Goal: Information Seeking & Learning: Learn about a topic

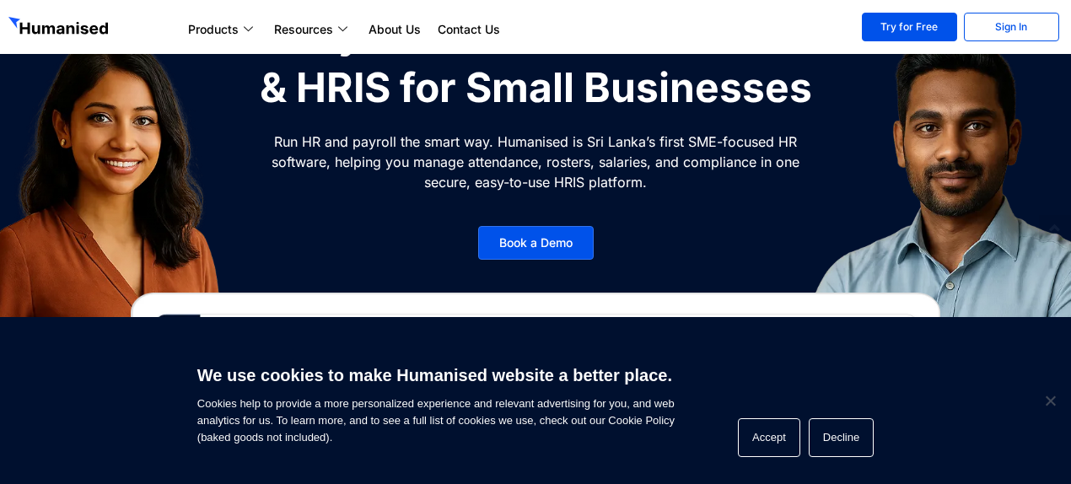
scroll to position [253, 0]
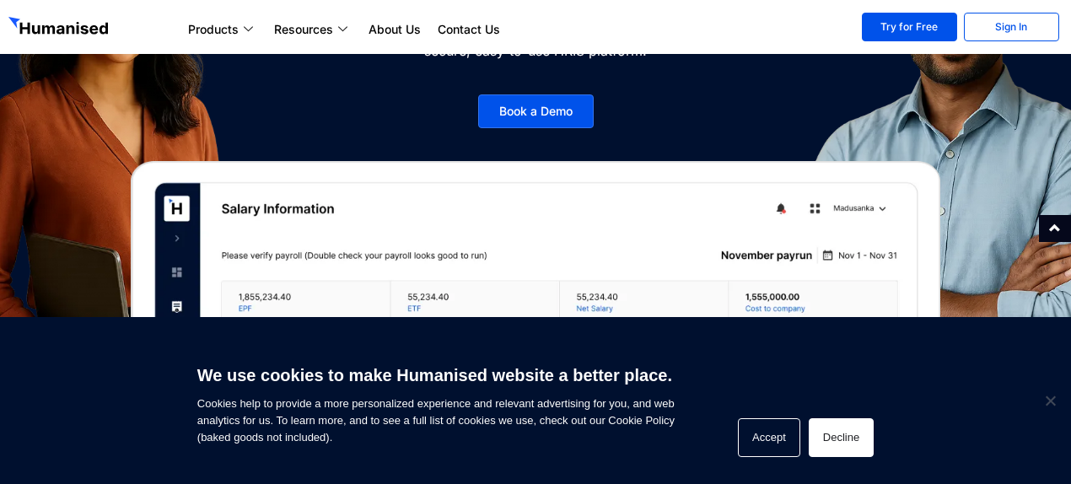
click at [860, 439] on button "Decline" at bounding box center [841, 437] width 65 height 39
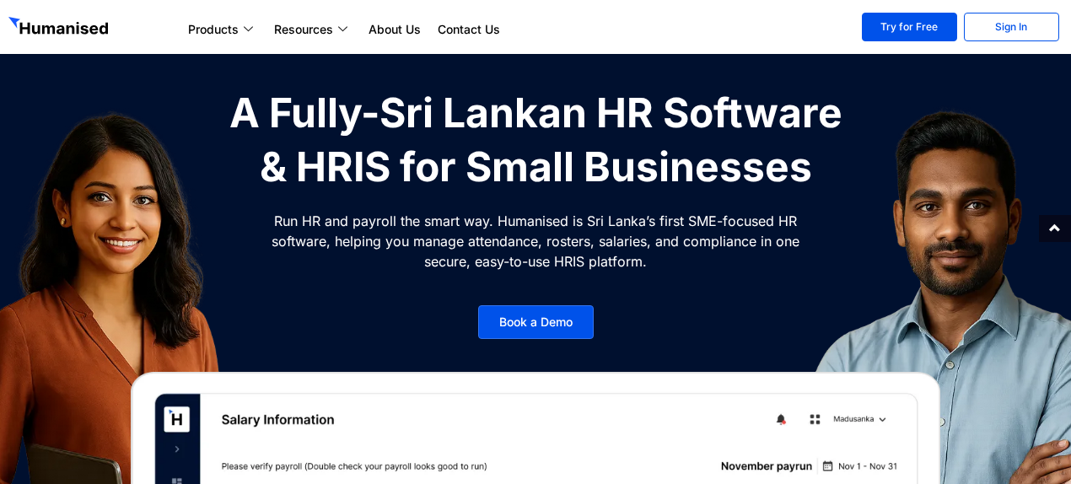
scroll to position [0, 0]
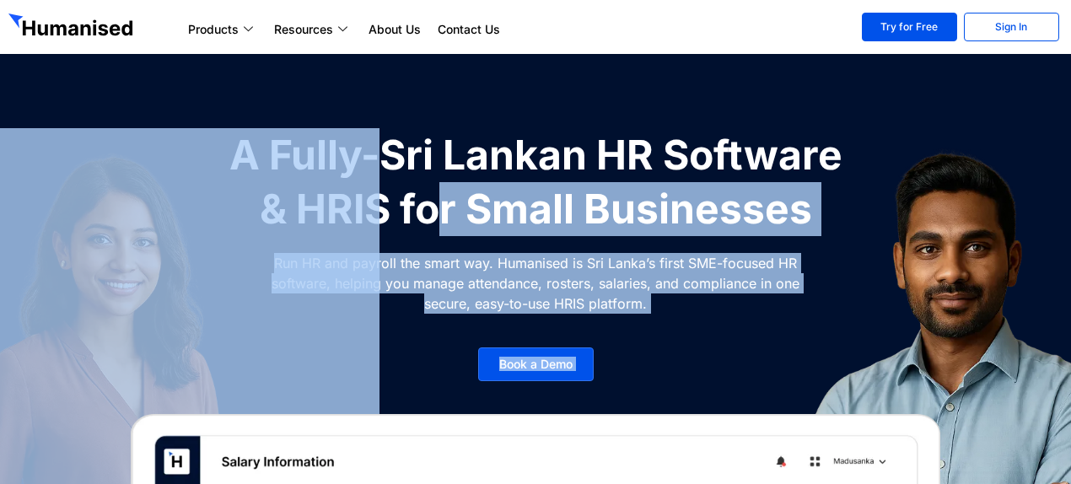
drag, startPoint x: 457, startPoint y: 193, endPoint x: 764, endPoint y: 244, distance: 311.1
click at [763, 244] on div "A Fully-Sri Lankan HR Software & HRIS for Small Businesses Run HR and payroll t…" at bounding box center [535, 263] width 632 height 270
click at [785, 314] on img at bounding box center [957, 402] width 505 height 548
click at [707, 265] on img at bounding box center [957, 402] width 505 height 548
click at [740, 295] on img at bounding box center [957, 402] width 505 height 548
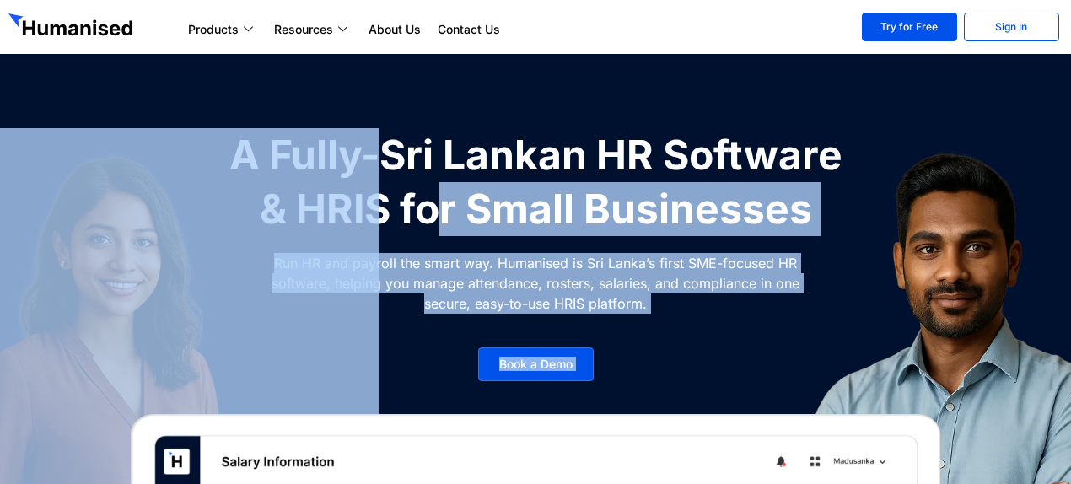
click at [639, 299] on p "Run HR and payroll the smart way. Humanised is Sri Lanka’s first SME-focused HR…" at bounding box center [535, 283] width 531 height 61
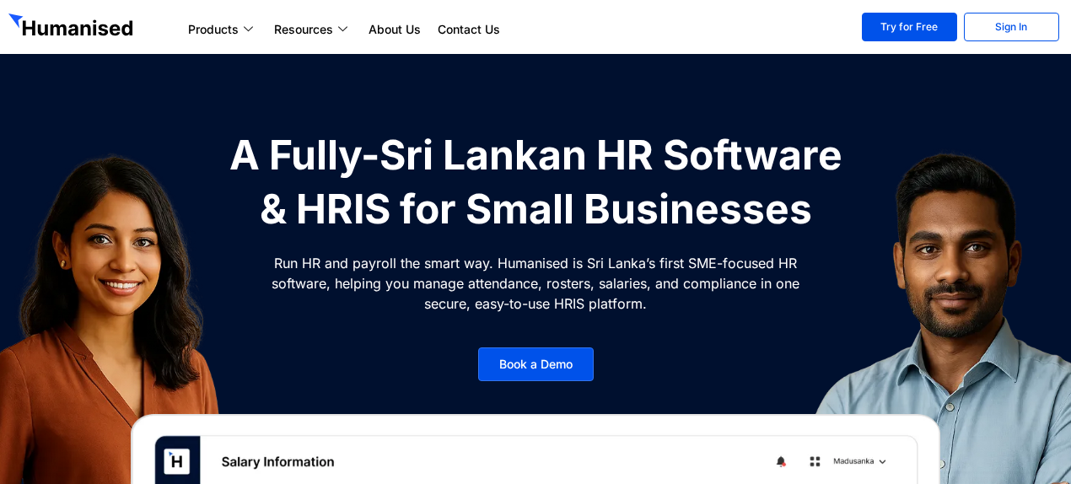
drag, startPoint x: 645, startPoint y: 301, endPoint x: 423, endPoint y: 271, distance: 223.9
click at [423, 271] on div "A Fully-Sri Lankan HR Software & HRIS for Small Businesses Run HR and payroll t…" at bounding box center [535, 263] width 632 height 270
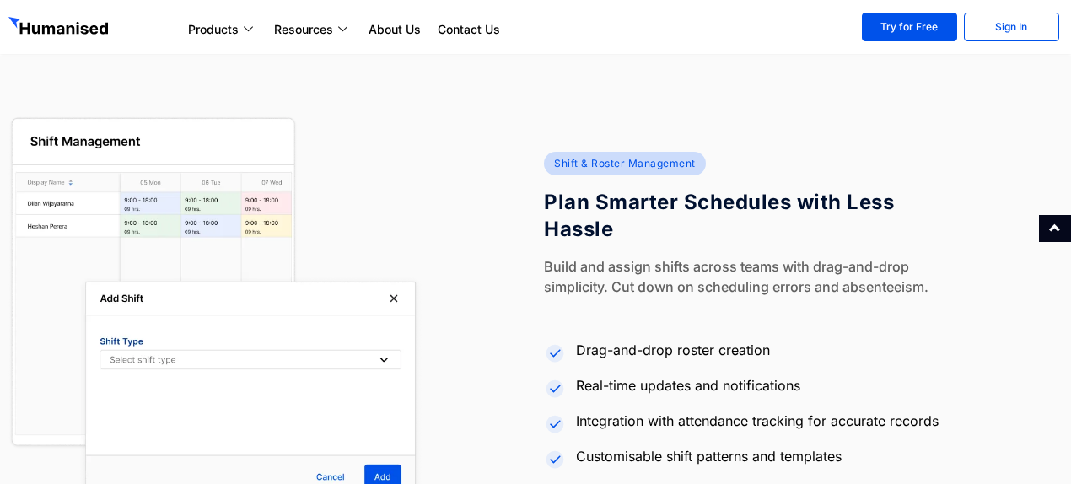
scroll to position [4048, 0]
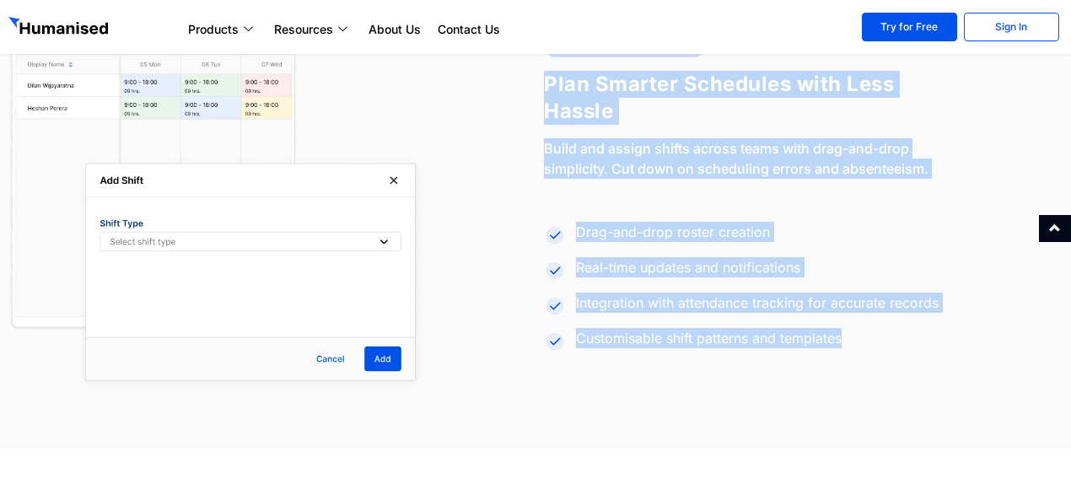
drag, startPoint x: 851, startPoint y: 342, endPoint x: 545, endPoint y: 89, distance: 397.7
click at [545, 89] on div "Shift & Roster Management Plan Smarter Schedules with Less Hassle Build and ass…" at bounding box center [804, 194] width 536 height 410
click at [545, 88] on h4 "Plan Smarter Schedules with Less Hassle" at bounding box center [719, 98] width 350 height 54
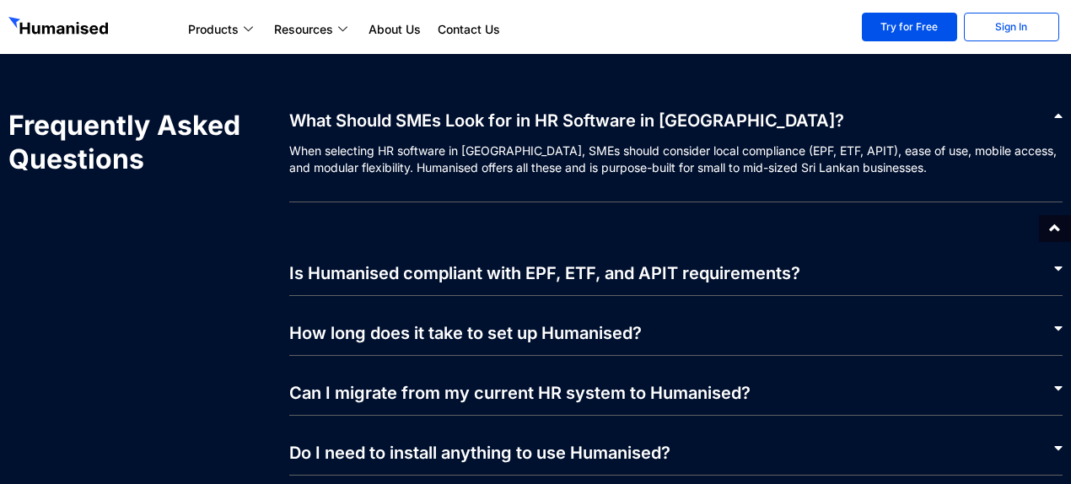
scroll to position [7763, 0]
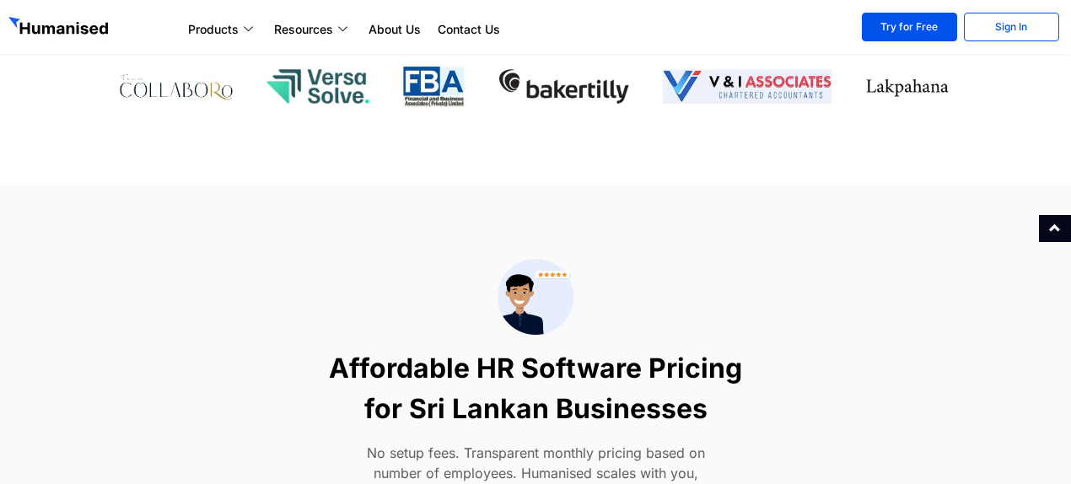
drag, startPoint x: 1074, startPoint y: 383, endPoint x: 1040, endPoint y: 325, distance: 67.7
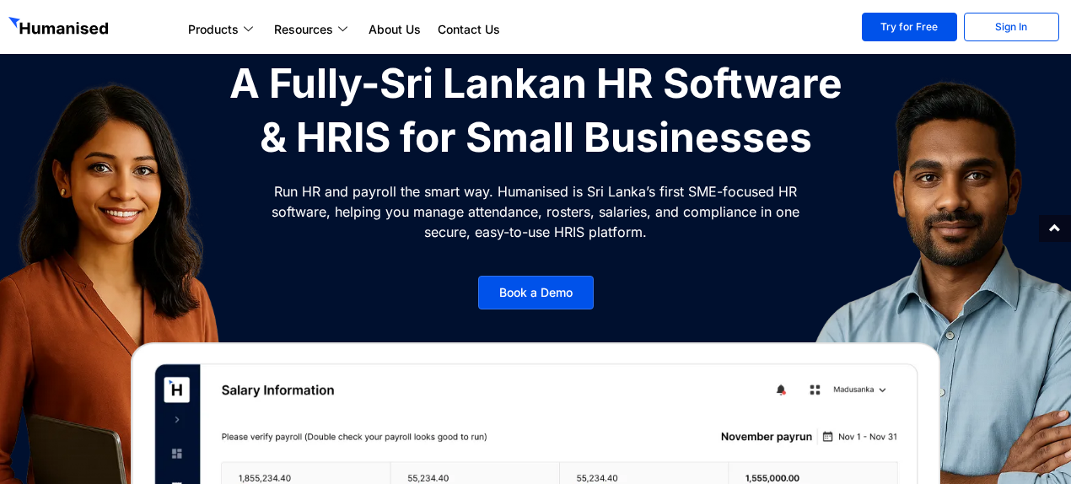
scroll to position [0, 0]
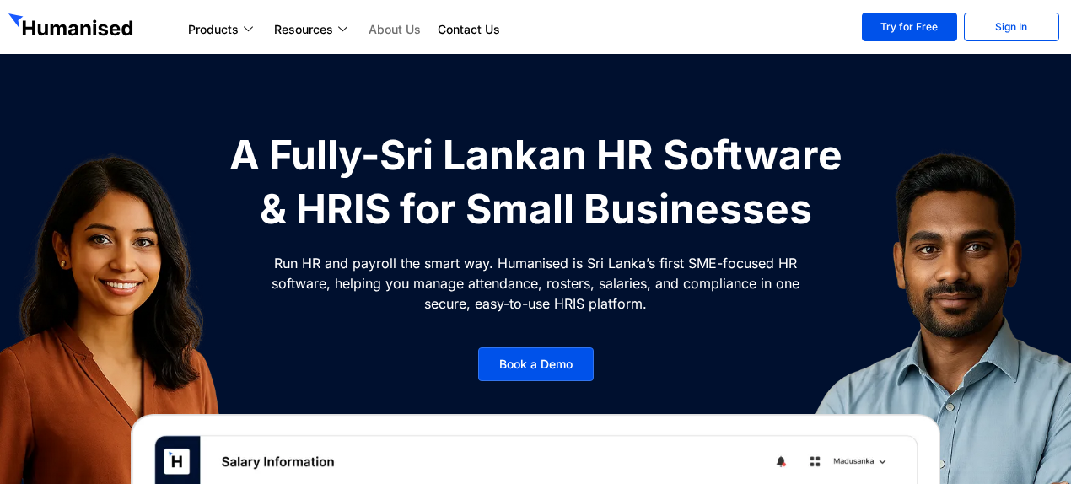
click at [405, 30] on link "About Us" at bounding box center [394, 29] width 69 height 20
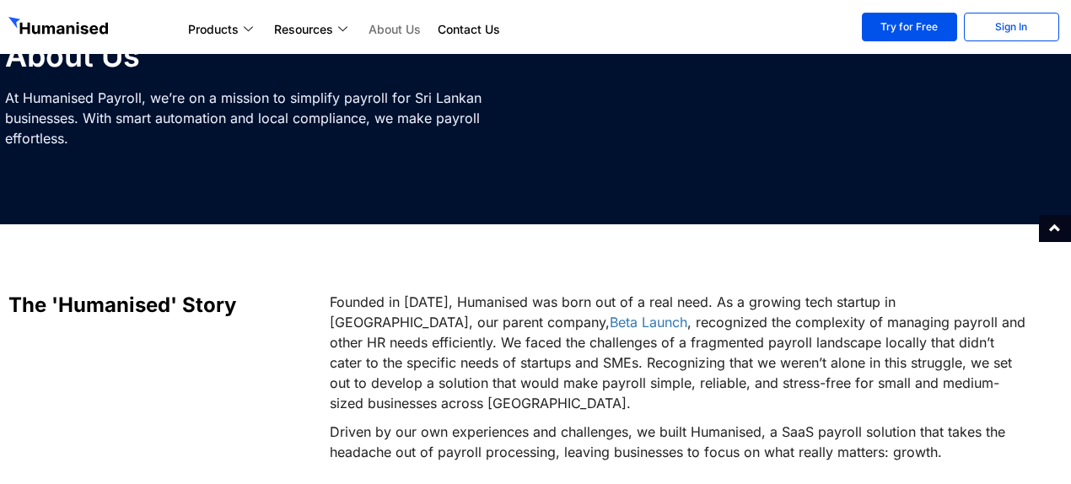
scroll to position [84, 0]
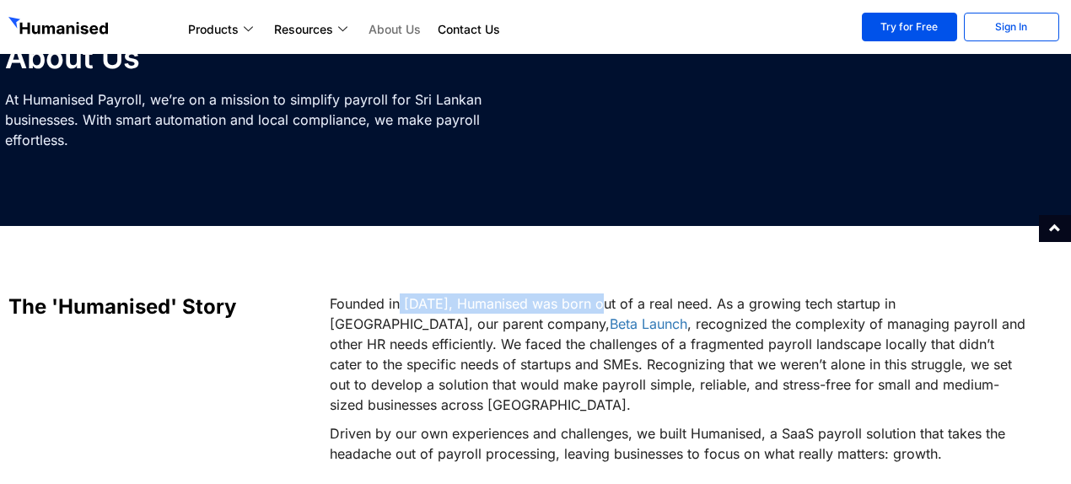
drag, startPoint x: 397, startPoint y: 283, endPoint x: 605, endPoint y: 307, distance: 208.8
click at [605, 307] on section "The 'Humanised' Story Founded in [DATE], Humanised was born out of a real need.…" at bounding box center [535, 349] width 1071 height 246
drag, startPoint x: 589, startPoint y: 301, endPoint x: 599, endPoint y: 293, distance: 12.6
click at [590, 299] on p "Founded in [DATE], Humanised was born out of a real need. As a growing tech sta…" at bounding box center [679, 353] width 699 height 121
click at [736, 304] on p "Founded in [DATE], Humanised was born out of a real need. As a growing tech sta…" at bounding box center [679, 353] width 699 height 121
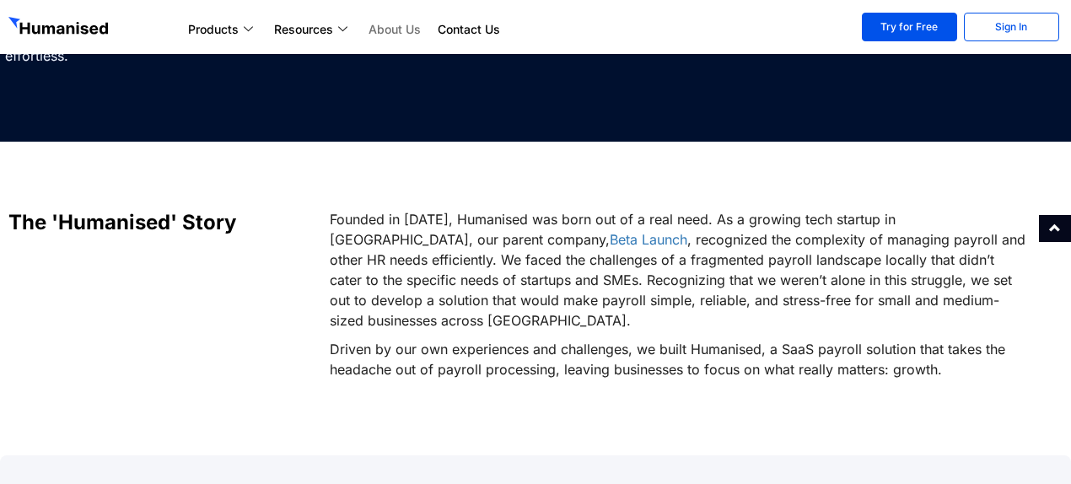
scroll to position [253, 0]
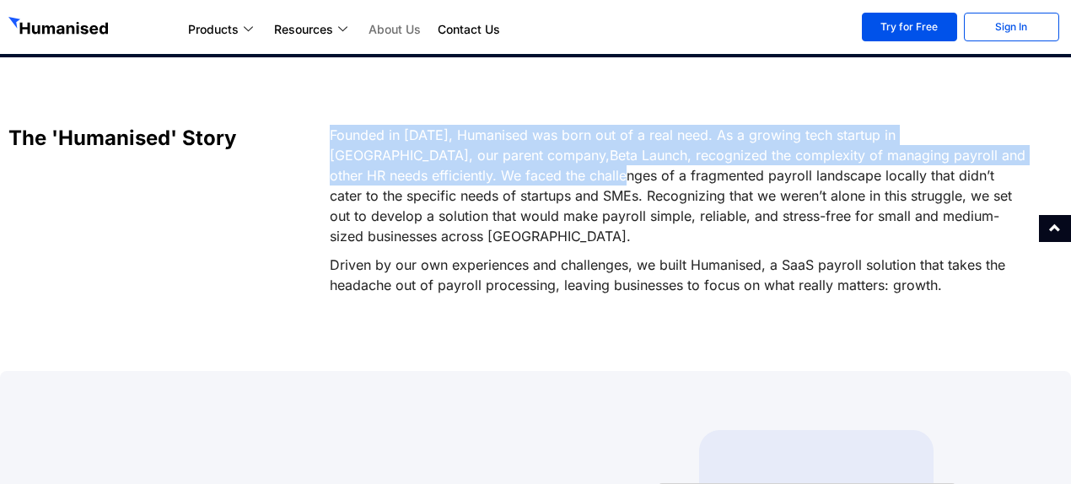
drag, startPoint x: 317, startPoint y: 170, endPoint x: 428, endPoint y: 177, distance: 110.7
click at [428, 177] on div "The 'Humanised' Story Founded in [DATE], Humanised was born out of a real need.…" at bounding box center [535, 214] width 1071 height 179
click at [428, 177] on p "Founded in [DATE], Humanised was born out of a real need. As a growing tech sta…" at bounding box center [679, 185] width 699 height 121
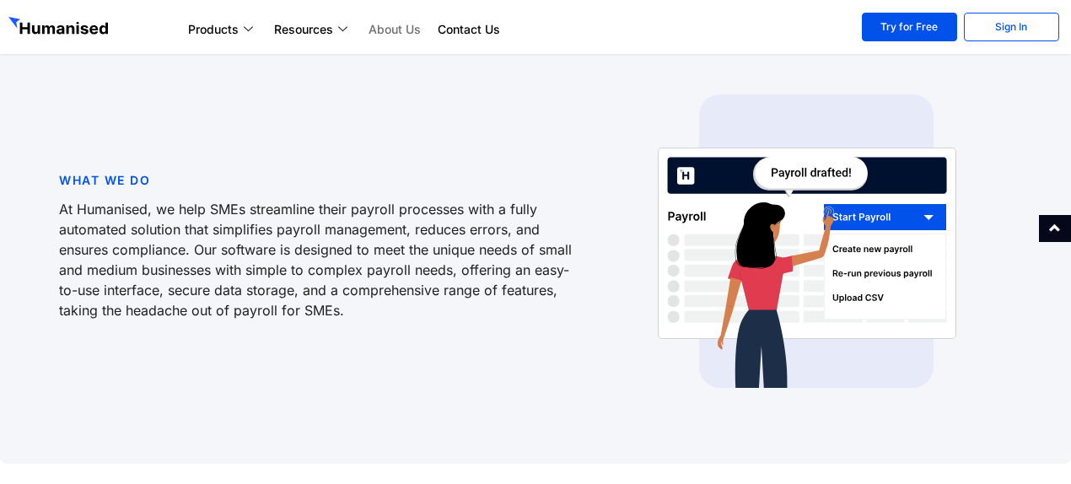
scroll to position [590, 0]
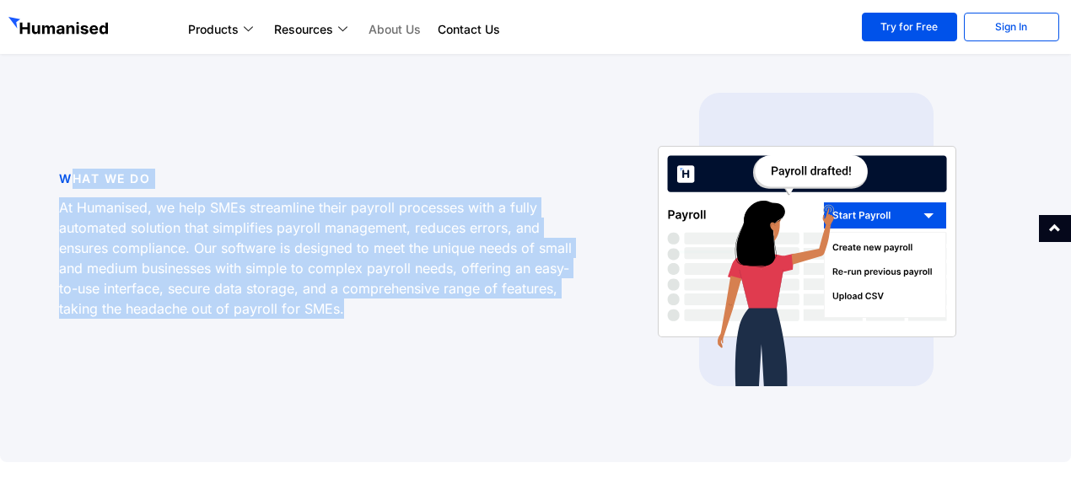
drag, startPoint x: 339, startPoint y: 290, endPoint x: 71, endPoint y: 159, distance: 298.7
click at [71, 159] on div "What We Do At Humanised, we help SMEs streamline their payroll processes with a…" at bounding box center [318, 247] width 534 height 327
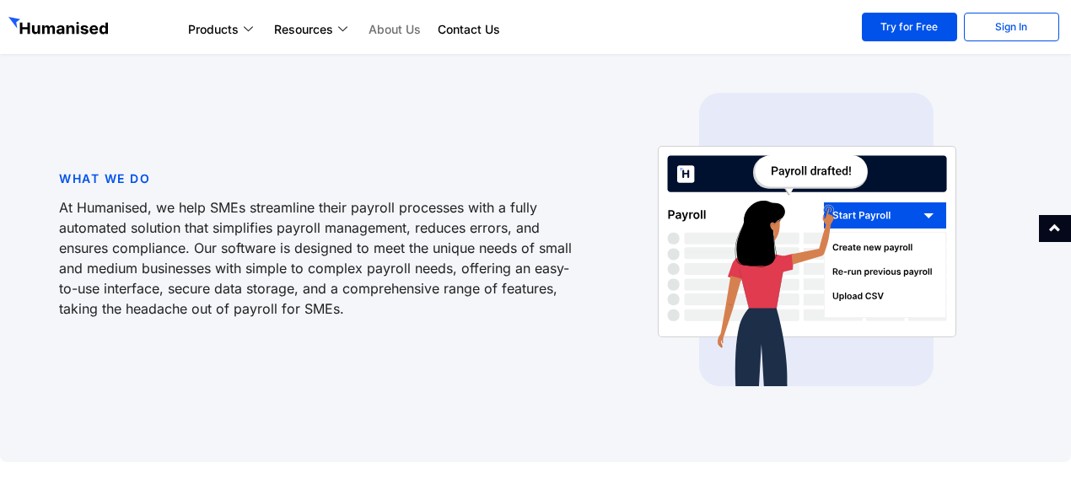
click at [64, 169] on p "What We Do" at bounding box center [317, 179] width 517 height 20
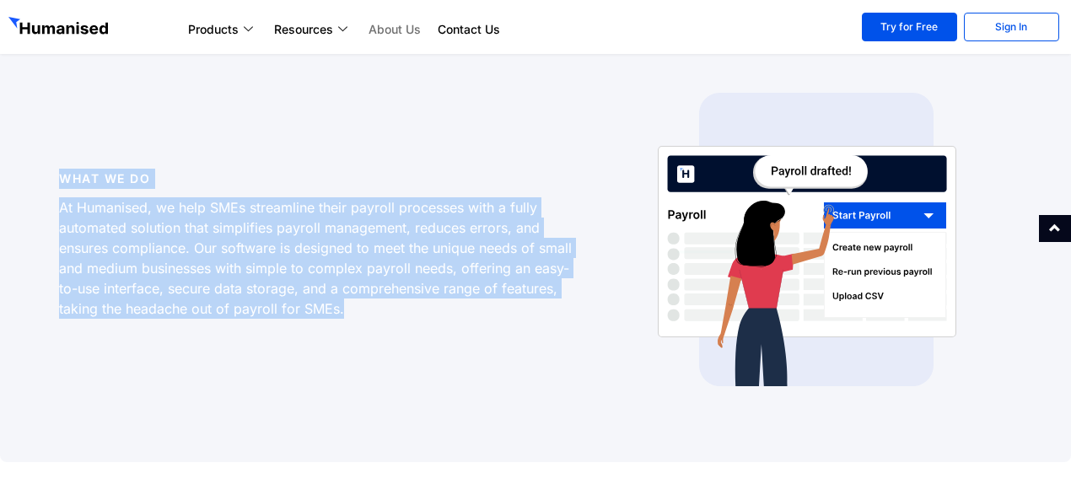
drag, startPoint x: 54, startPoint y: 152, endPoint x: 412, endPoint y: 307, distance: 389.8
click at [416, 308] on div "What We Do At Humanised, we help SMEs streamline their payroll processes with a…" at bounding box center [318, 247] width 534 height 327
click at [372, 266] on p "At Humanised, we help SMEs streamline their payroll processes with a fully auto…" at bounding box center [317, 257] width 517 height 121
drag, startPoint x: 338, startPoint y: 292, endPoint x: 41, endPoint y: 143, distance: 331.9
click at [41, 143] on div "What We Do At Humanised, we help SMEs streamline their payroll processes with a…" at bounding box center [535, 248] width 1071 height 428
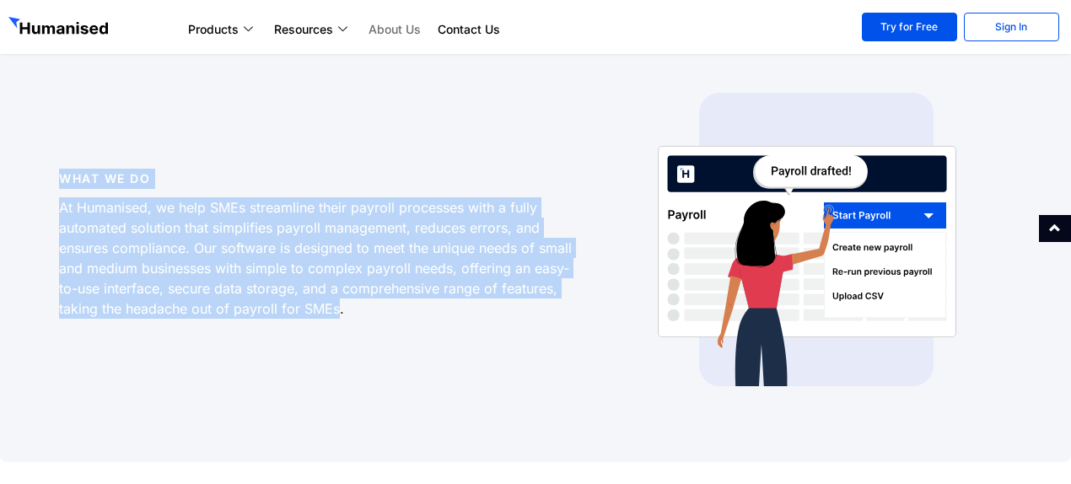
click at [392, 266] on p "At Humanised, we help SMEs streamline their payroll processes with a fully auto…" at bounding box center [317, 257] width 517 height 121
drag, startPoint x: 358, startPoint y: 309, endPoint x: 53, endPoint y: 143, distance: 346.8
click at [53, 143] on div "What We Do At Humanised, we help SMEs streamline their payroll processes with a…" at bounding box center [318, 247] width 534 height 327
drag, startPoint x: 372, startPoint y: 257, endPoint x: 331, endPoint y: 284, distance: 49.4
click at [372, 256] on p "At Humanised, we help SMEs streamline their payroll processes with a fully auto…" at bounding box center [317, 257] width 517 height 121
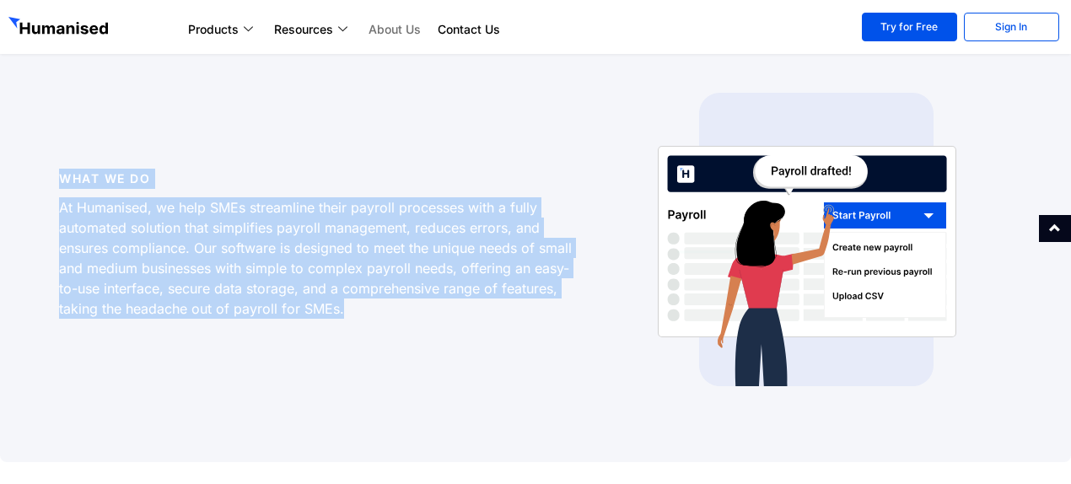
click at [381, 288] on p "At Humanised, we help SMEs streamline their payroll processes with a fully auto…" at bounding box center [317, 257] width 517 height 121
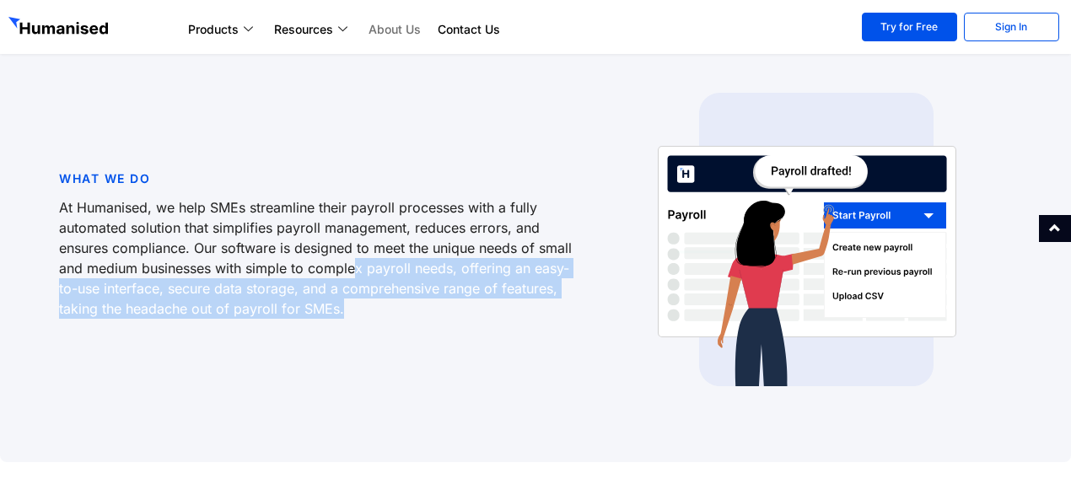
drag, startPoint x: 361, startPoint y: 288, endPoint x: 356, endPoint y: 253, distance: 35.8
click at [356, 253] on p "At Humanised, we help SMEs streamline their payroll processes with a fully auto…" at bounding box center [317, 257] width 517 height 121
click at [356, 250] on p "At Humanised, we help SMEs streamline their payroll processes with a fully auto…" at bounding box center [317, 257] width 517 height 121
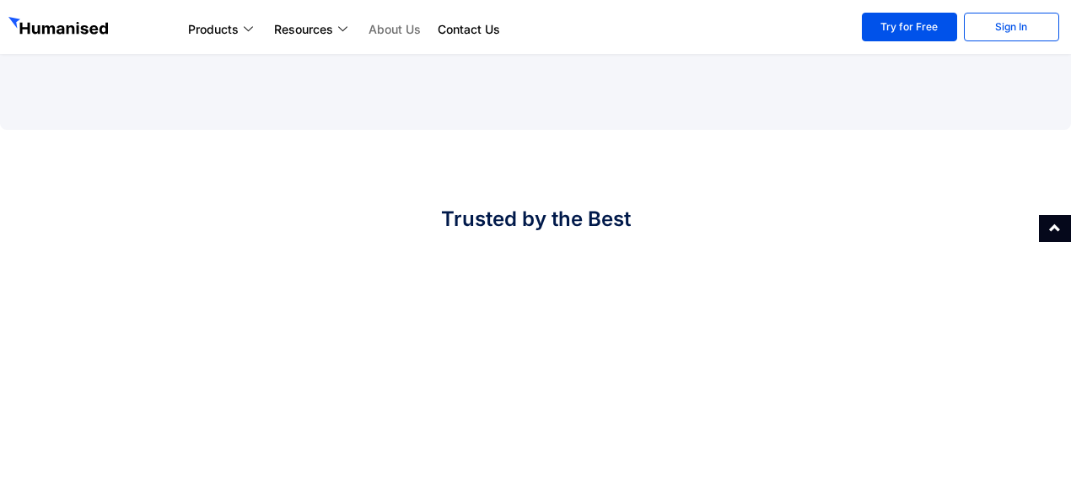
scroll to position [928, 0]
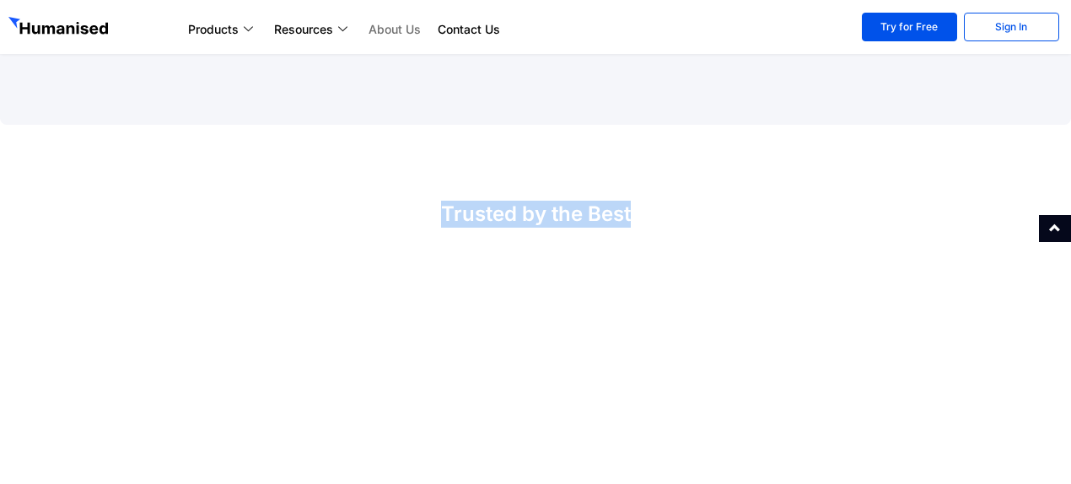
drag, startPoint x: 524, startPoint y: 201, endPoint x: 691, endPoint y: 202, distance: 167.0
click at [691, 202] on h3 "Trusted by the Best" at bounding box center [536, 214] width 658 height 27
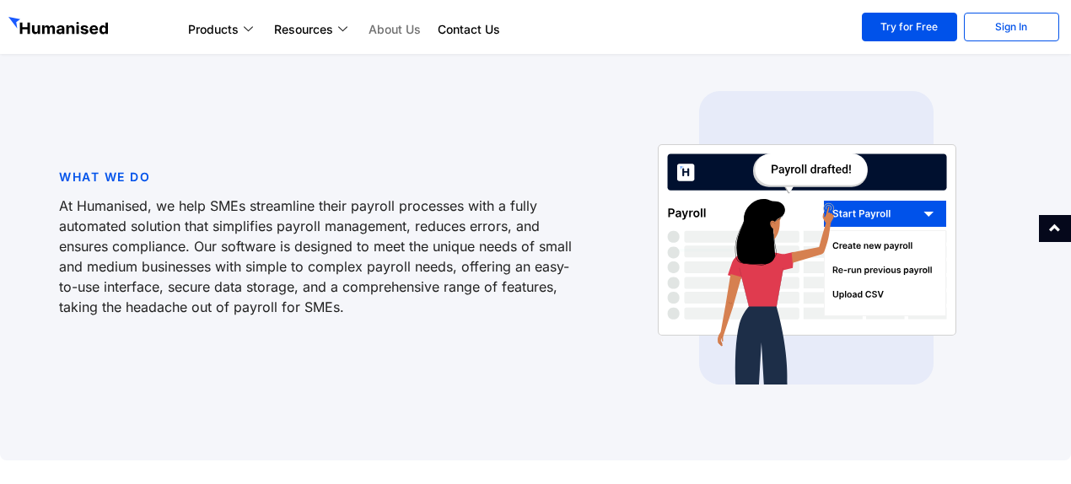
scroll to position [590, 0]
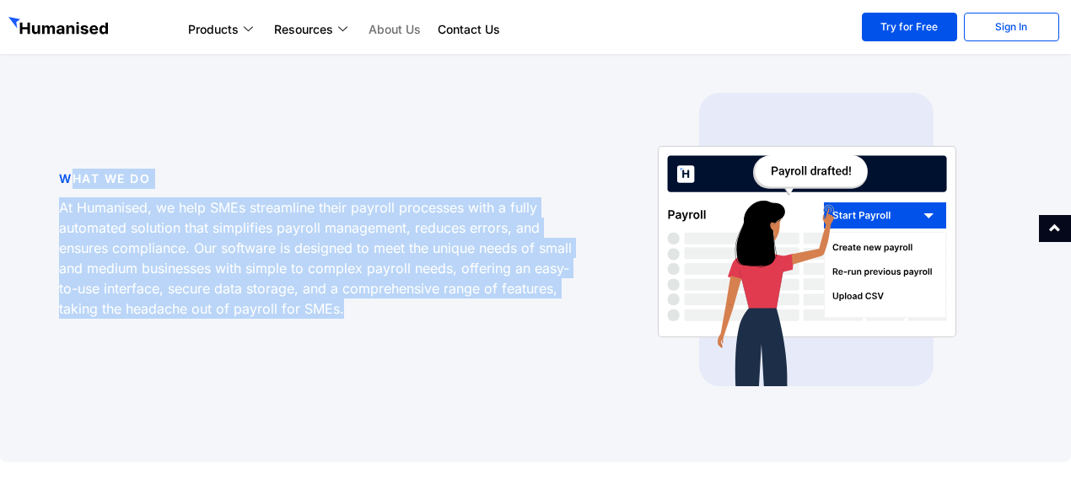
drag, startPoint x: 363, startPoint y: 288, endPoint x: 77, endPoint y: 154, distance: 315.8
click at [77, 154] on div "What We Do At Humanised, we help SMEs streamline their payroll processes with a…" at bounding box center [318, 247] width 534 height 327
click at [374, 308] on div "What We Do At Humanised, we help SMEs streamline their payroll processes with a…" at bounding box center [318, 247] width 534 height 327
click at [353, 243] on p "At Humanised, we help SMEs streamline their payroll processes with a fully auto…" at bounding box center [317, 257] width 517 height 121
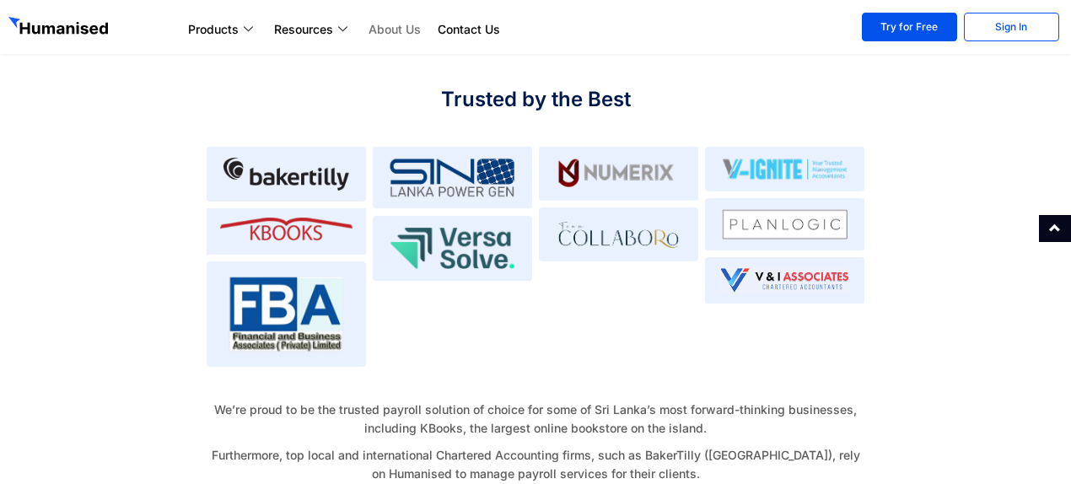
scroll to position [1012, 0]
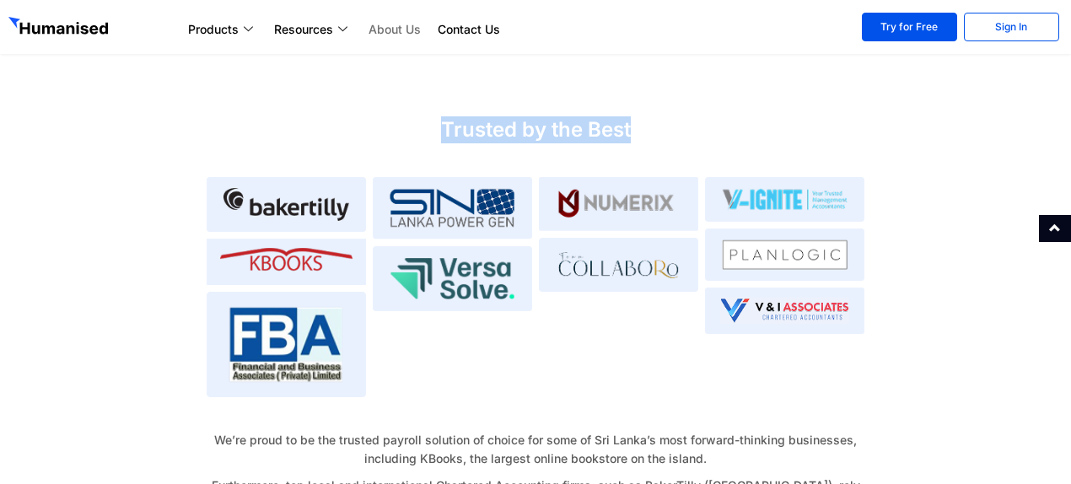
drag, startPoint x: 427, startPoint y: 115, endPoint x: 654, endPoint y: 116, distance: 227.7
click at [654, 117] on h3 "Trusted by the Best" at bounding box center [536, 129] width 658 height 27
click at [654, 116] on h3 "Trusted by the Best" at bounding box center [536, 129] width 658 height 27
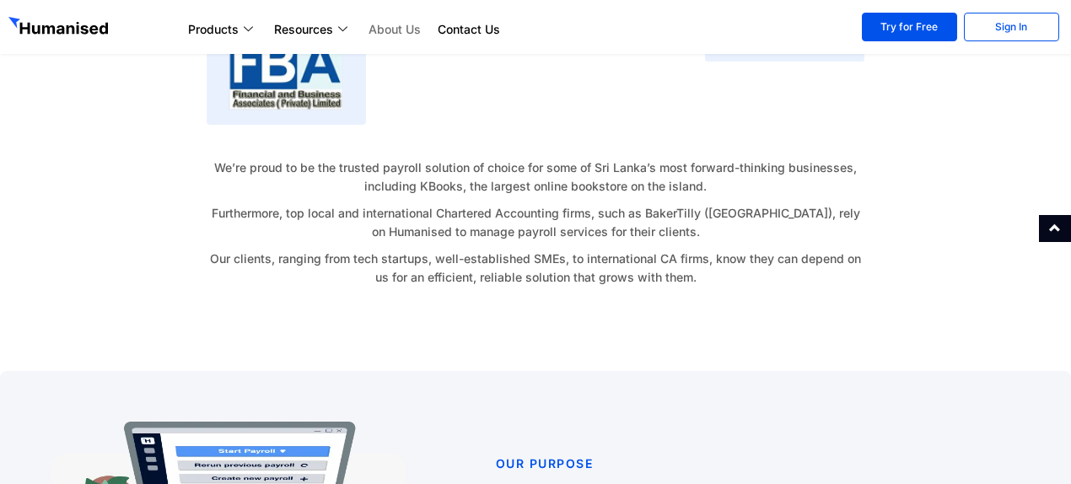
scroll to position [1265, 0]
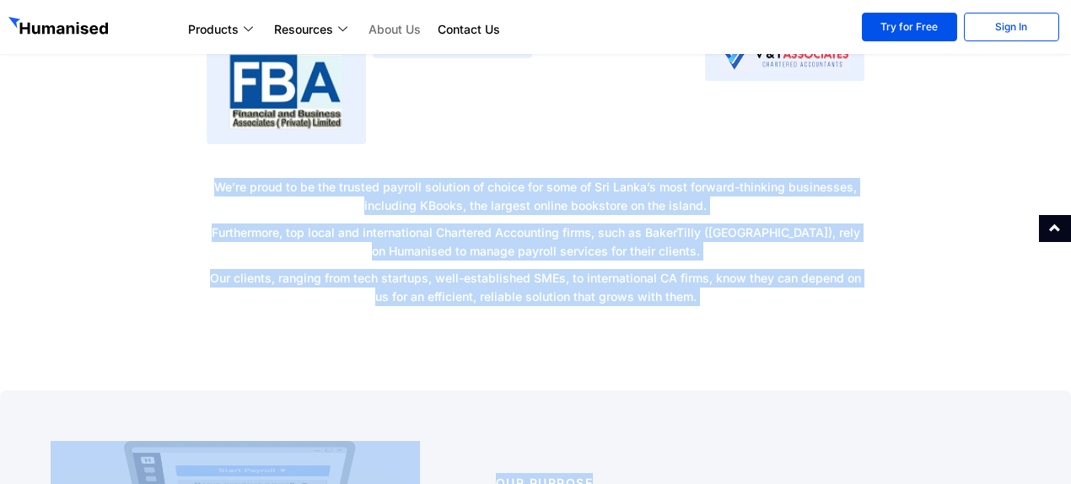
drag, startPoint x: 561, startPoint y: 225, endPoint x: 198, endPoint y: 161, distance: 368.3
click at [200, 170] on div "Trusted by the Best We’re proud to be the trusted payroll solution of choice fo…" at bounding box center [535, 89] width 675 height 468
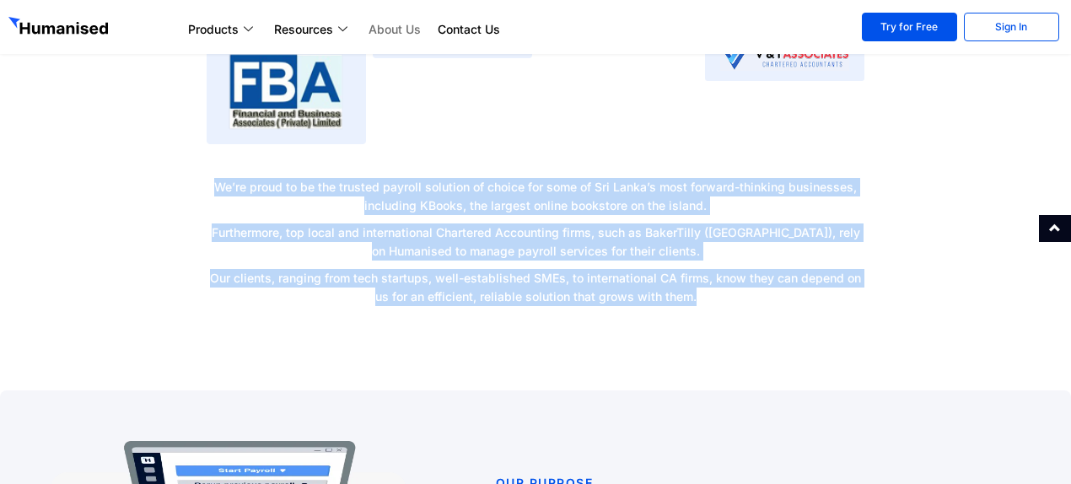
drag, startPoint x: 191, startPoint y: 161, endPoint x: 739, endPoint y: 293, distance: 563.9
click at [739, 293] on section "Trusted by the Best We’re proud to be the trusted payroll solution of choice fo…" at bounding box center [535, 55] width 1071 height 536
click at [731, 279] on p "Our clients, ranging from tech startups, well-established SMEs, to internationa…" at bounding box center [536, 287] width 658 height 37
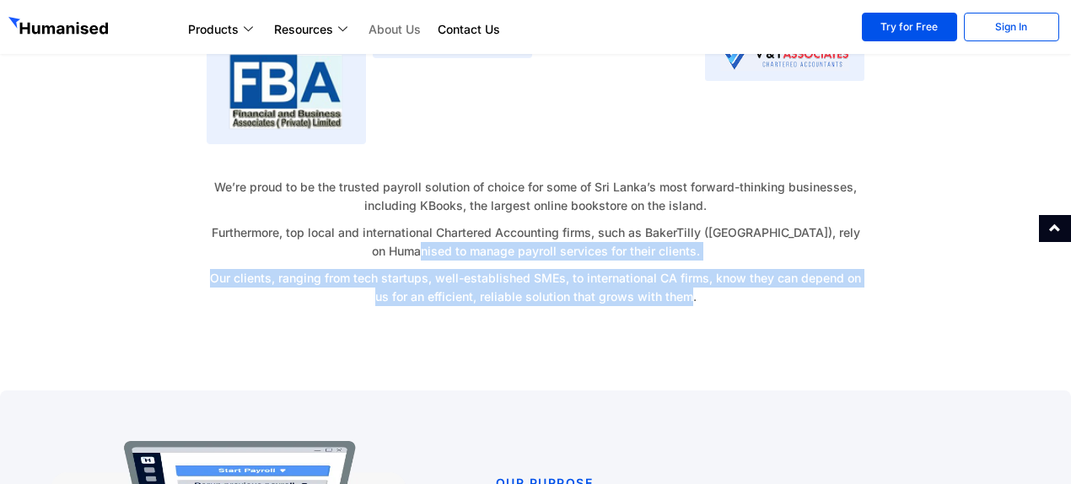
drag, startPoint x: 620, startPoint y: 243, endPoint x: 485, endPoint y: 250, distance: 135.1
click at [485, 269] on p "Our clients, ranging from tech startups, well-established SMEs, to internationa…" at bounding box center [536, 287] width 658 height 37
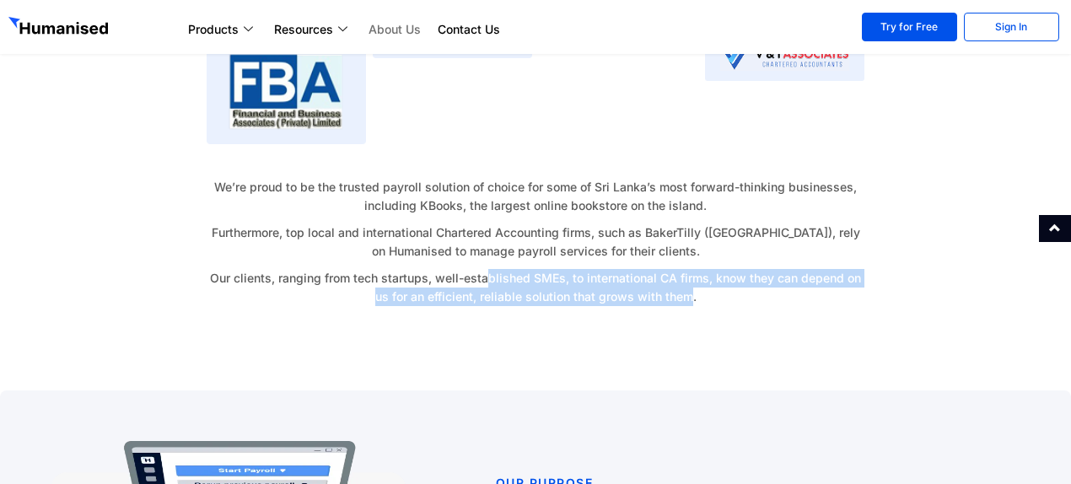
click at [485, 269] on p "Our clients, ranging from tech startups, well-established SMEs, to internationa…" at bounding box center [536, 287] width 658 height 37
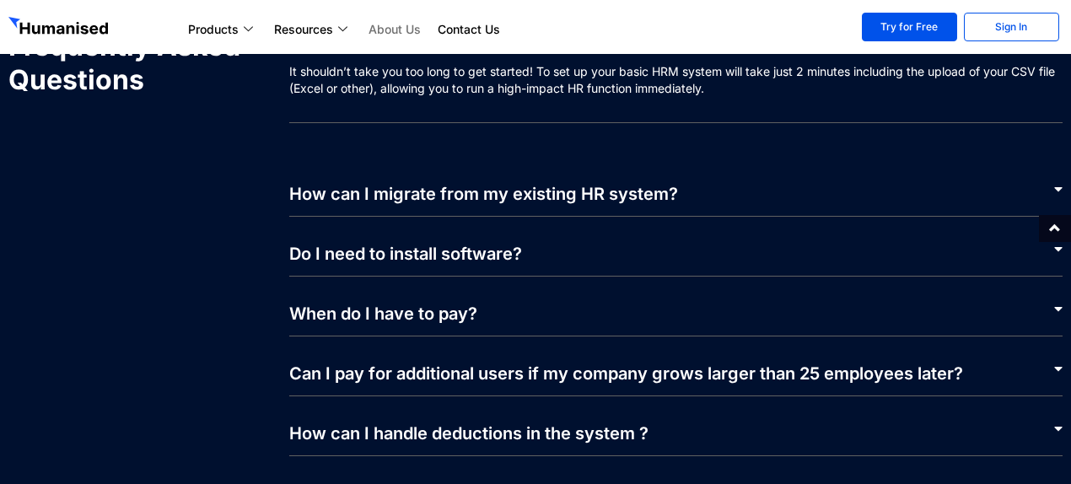
scroll to position [3432, 0]
click at [579, 234] on div "Do I need to install software?" at bounding box center [676, 246] width 774 height 60
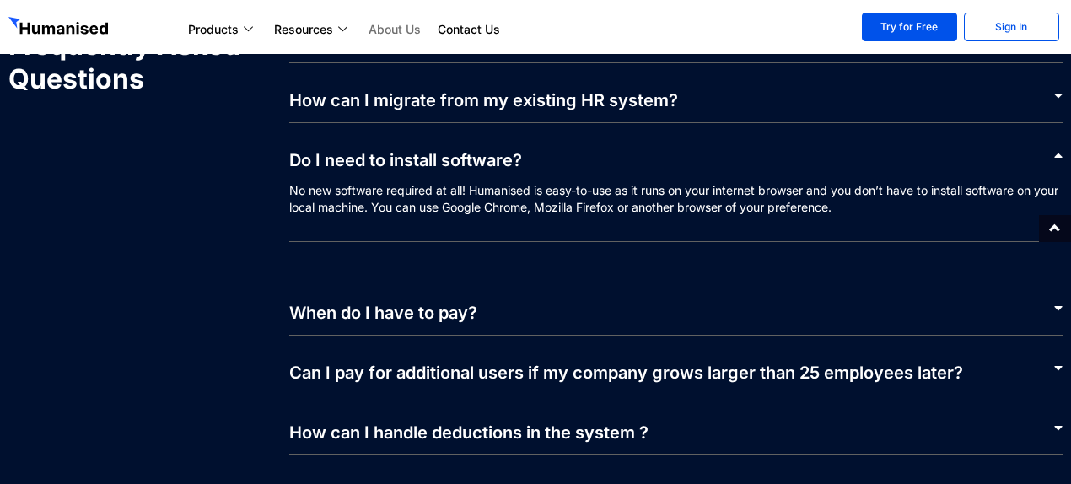
click at [610, 139] on div "Do I need to install software?" at bounding box center [676, 152] width 774 height 59
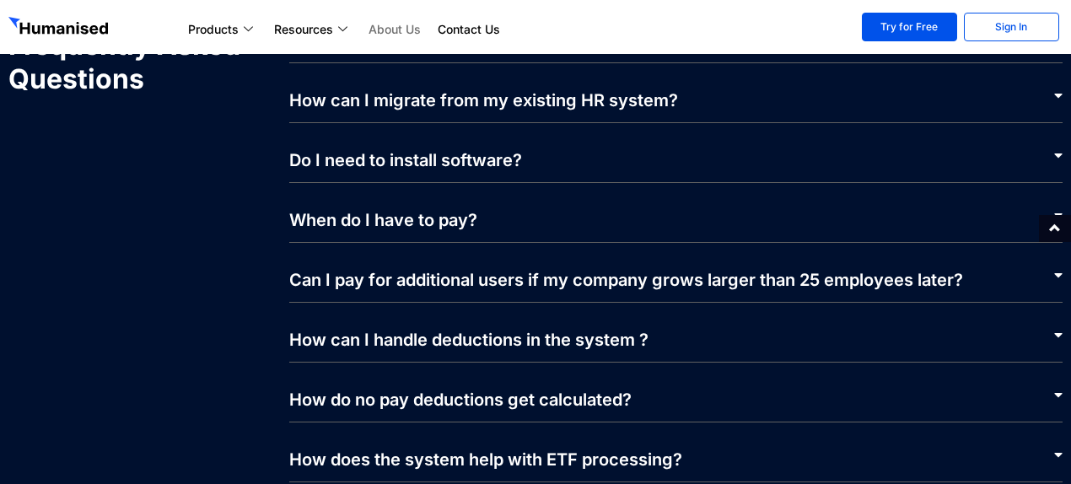
click at [580, 195] on div "When do I have to pay?" at bounding box center [676, 213] width 774 height 60
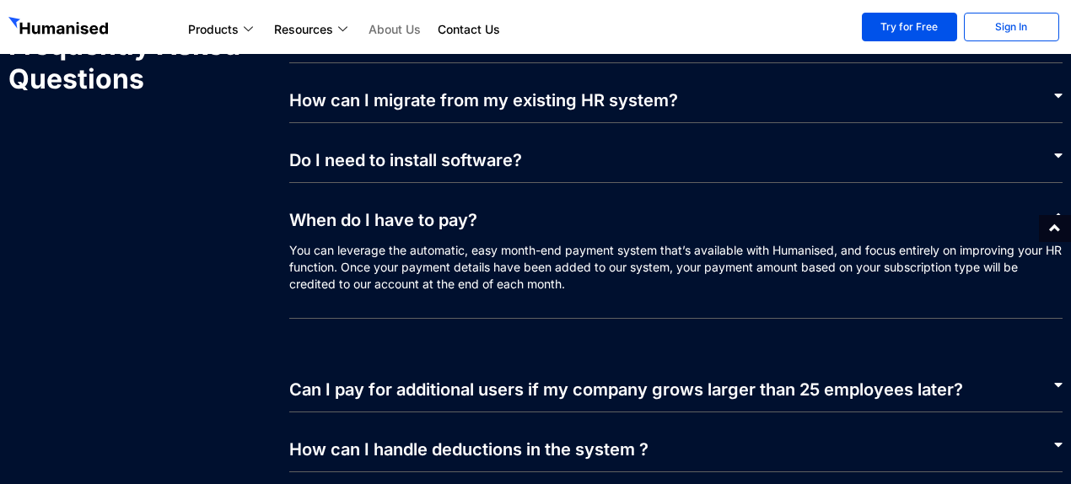
drag, startPoint x: 584, startPoint y: 188, endPoint x: 581, endPoint y: 153, distance: 35.6
click at [584, 188] on div "When do I have to pay?" at bounding box center [676, 212] width 774 height 59
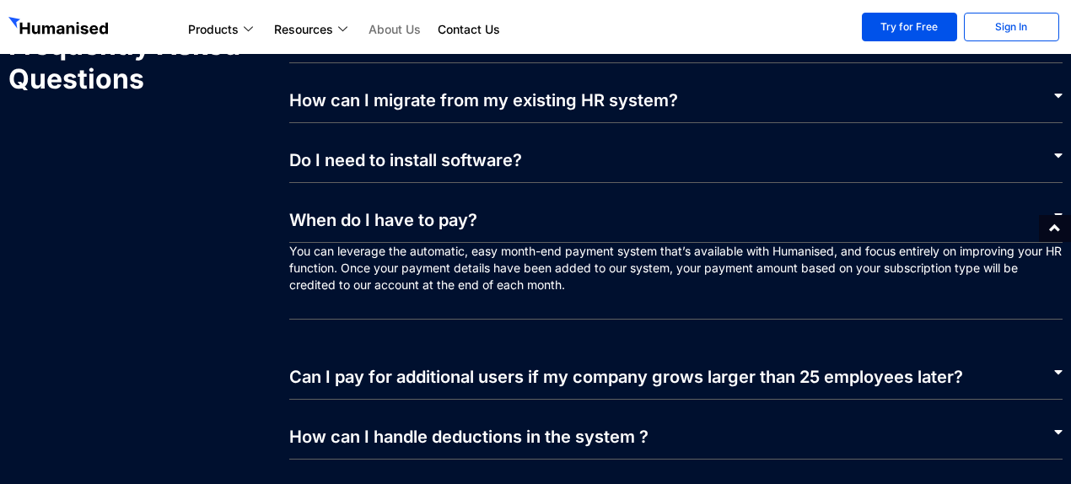
click at [583, 146] on div "Do I need to install software?" at bounding box center [676, 153] width 774 height 60
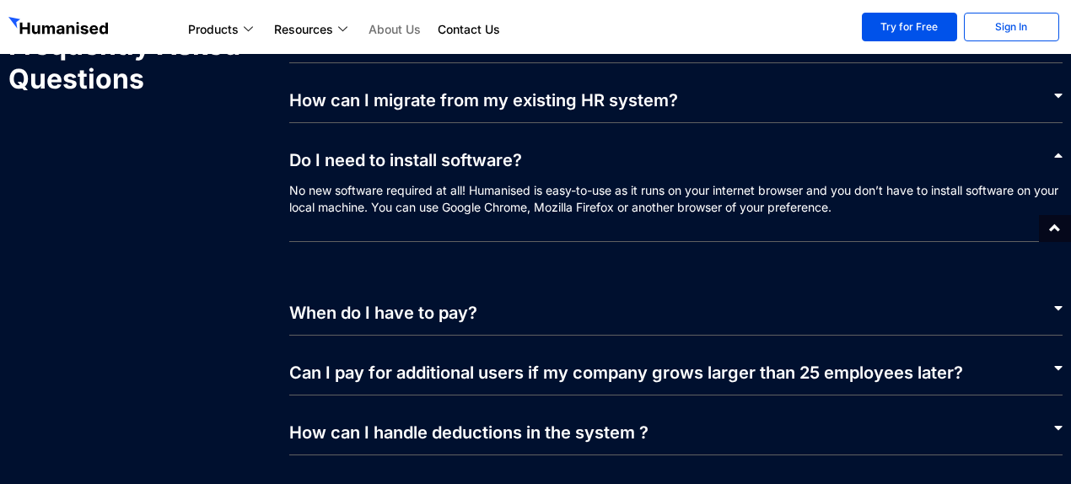
drag, startPoint x: 670, startPoint y: 168, endPoint x: 706, endPoint y: 180, distance: 37.3
drag, startPoint x: 706, startPoint y: 180, endPoint x: 552, endPoint y: 184, distance: 154.4
click at [552, 184] on p "No new software required at all! Humanised is easy-to-use as it runs on your in…" at bounding box center [676, 212] width 774 height 60
drag, startPoint x: 381, startPoint y: 180, endPoint x: 695, endPoint y: 175, distance: 313.8
click at [695, 182] on p "No new software required at all! Humanised is easy-to-use as it runs on your in…" at bounding box center [676, 212] width 774 height 60
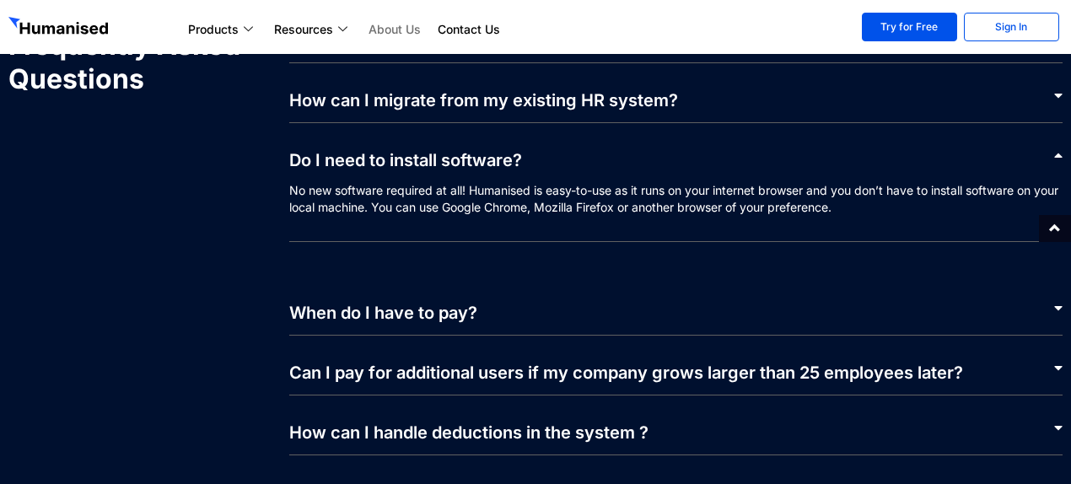
click at [712, 196] on p "No new software required at all! Humanised is easy-to-use as it runs on your in…" at bounding box center [676, 212] width 774 height 60
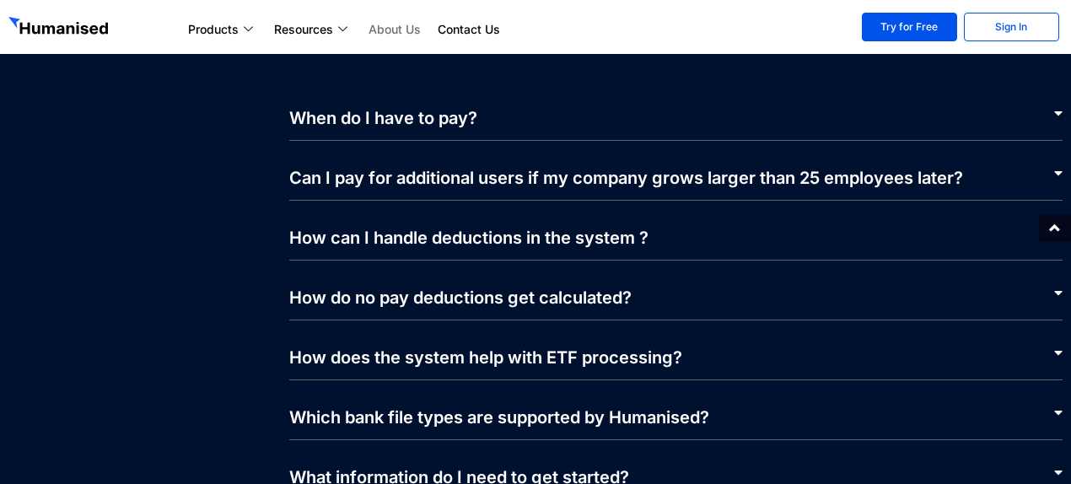
scroll to position [3601, 0]
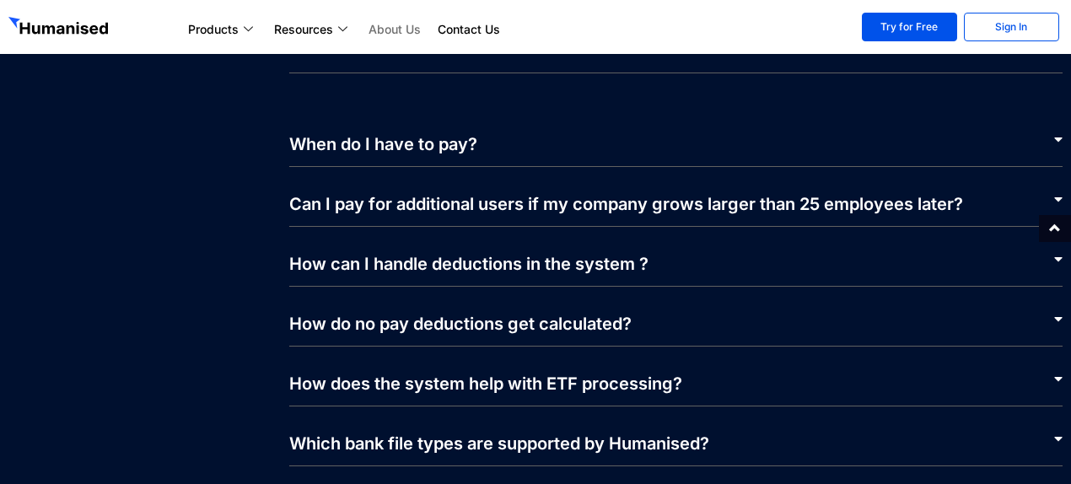
click at [604, 194] on link "Can I pay for additional users if my company grows larger than 25 employees lat…" at bounding box center [626, 204] width 674 height 20
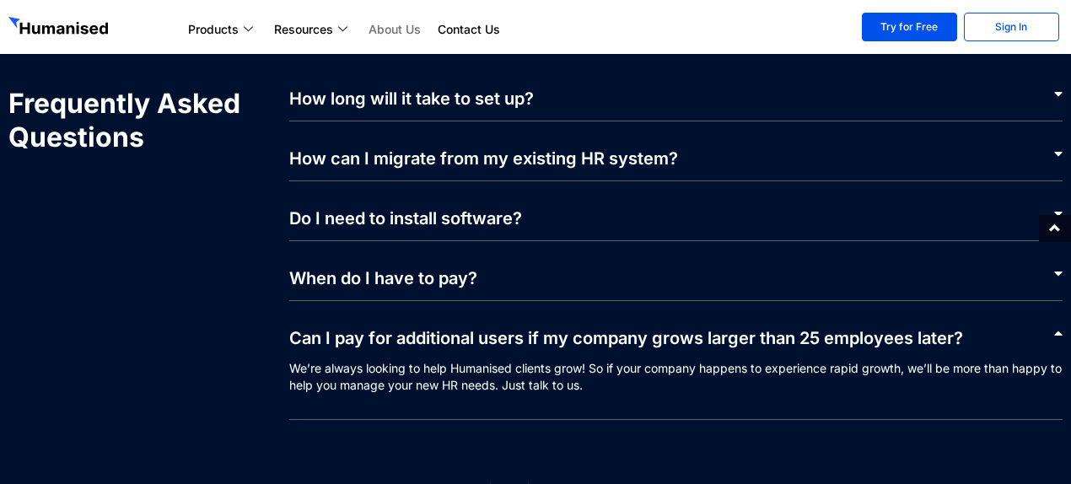
scroll to position [3348, 0]
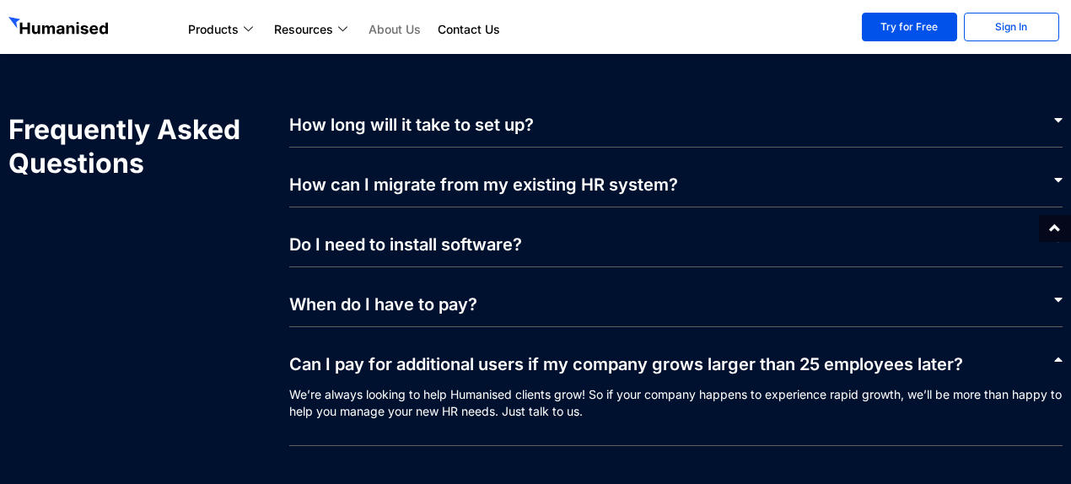
click at [683, 354] on link "Can I pay for additional users if my company grows larger than 25 employees lat…" at bounding box center [626, 364] width 674 height 20
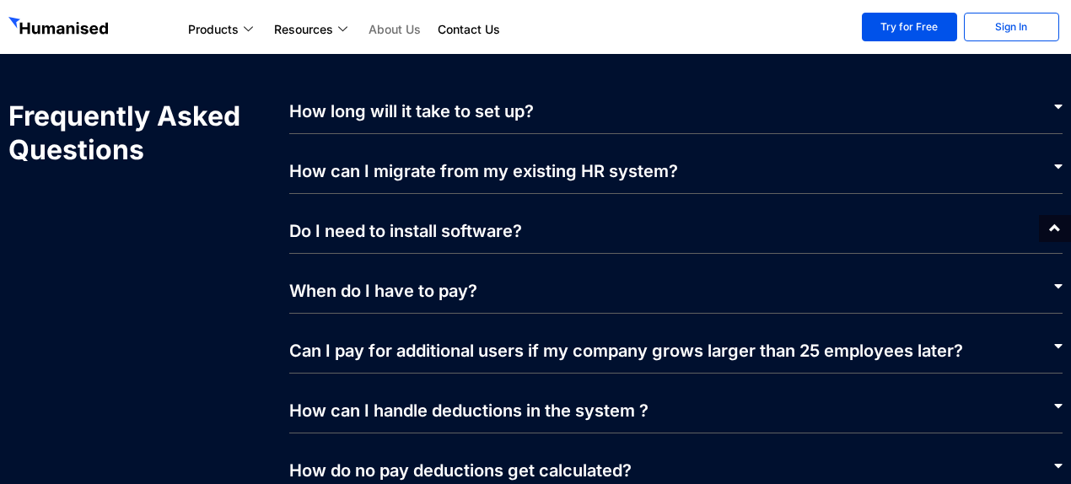
scroll to position [3264, 0]
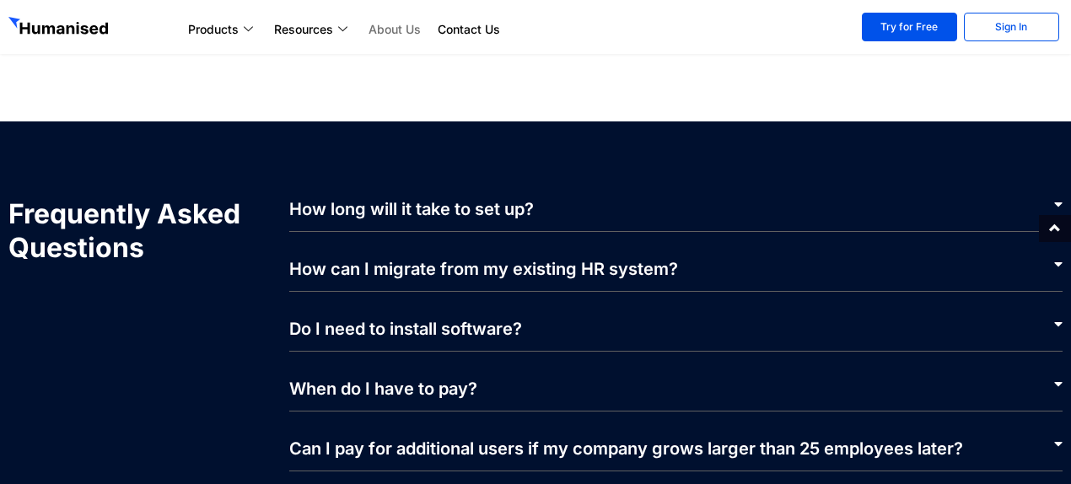
click at [663, 197] on div "How long will it take to set up?" at bounding box center [676, 214] width 774 height 35
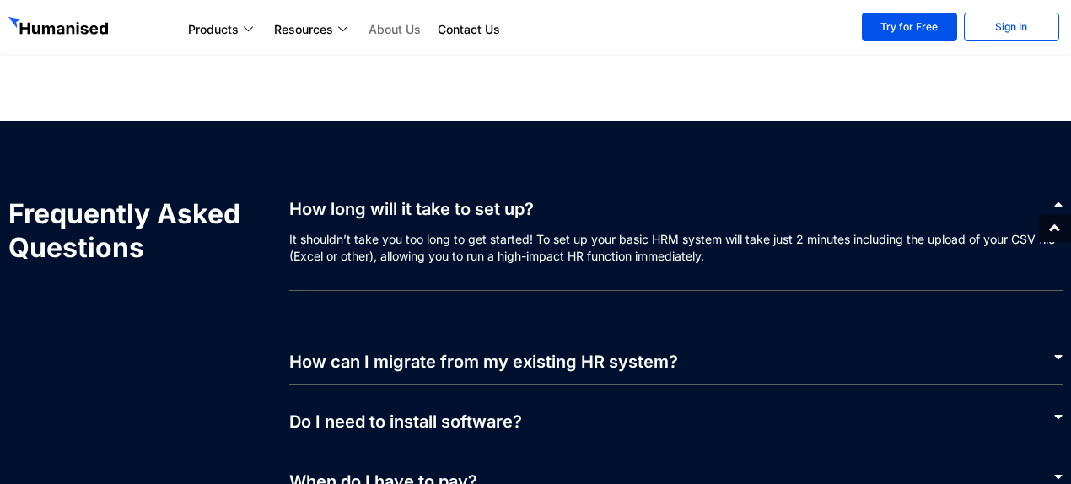
click at [663, 197] on div "How long will it take to set up?" at bounding box center [676, 214] width 774 height 34
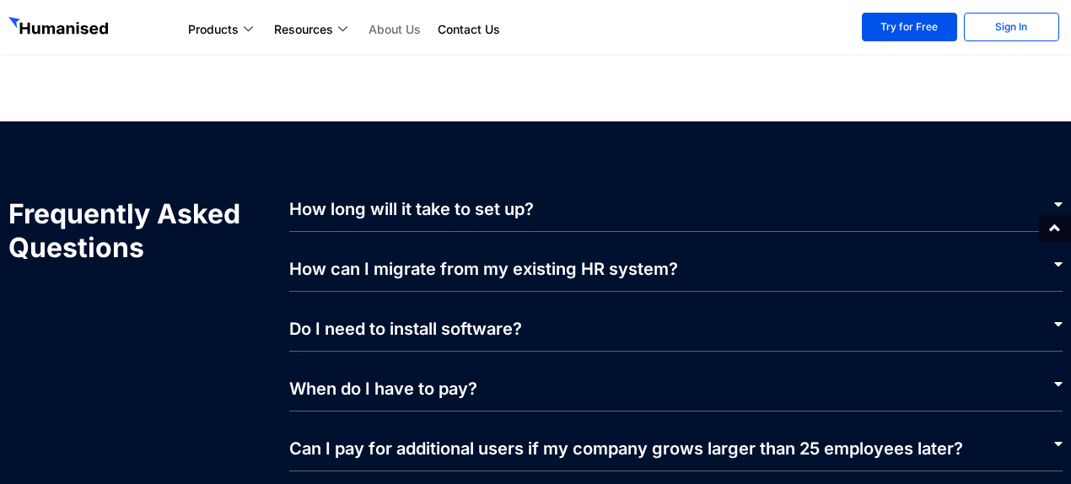
click at [707, 239] on div "How can I migrate from my existing HR system?" at bounding box center [676, 262] width 774 height 60
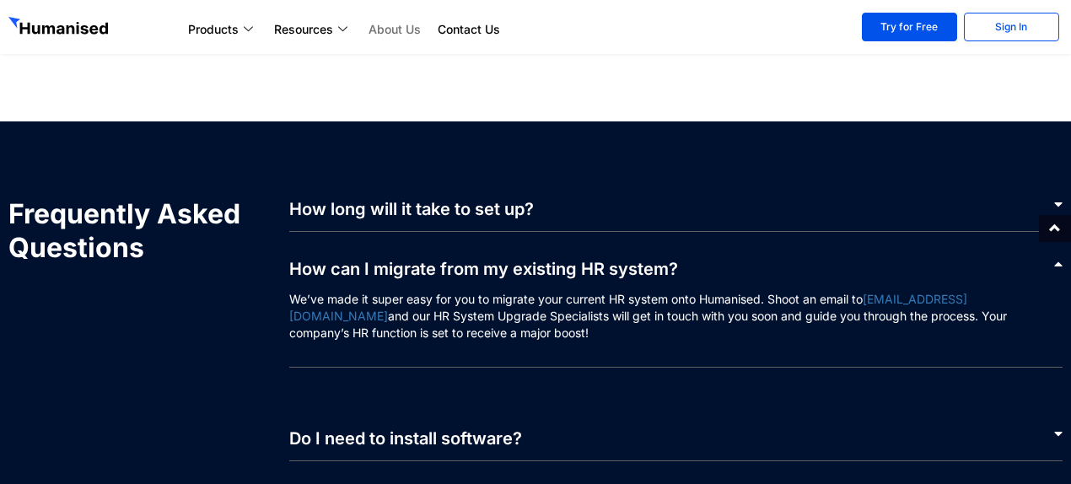
click at [707, 237] on div "How can I migrate from my existing HR system?" at bounding box center [676, 261] width 774 height 59
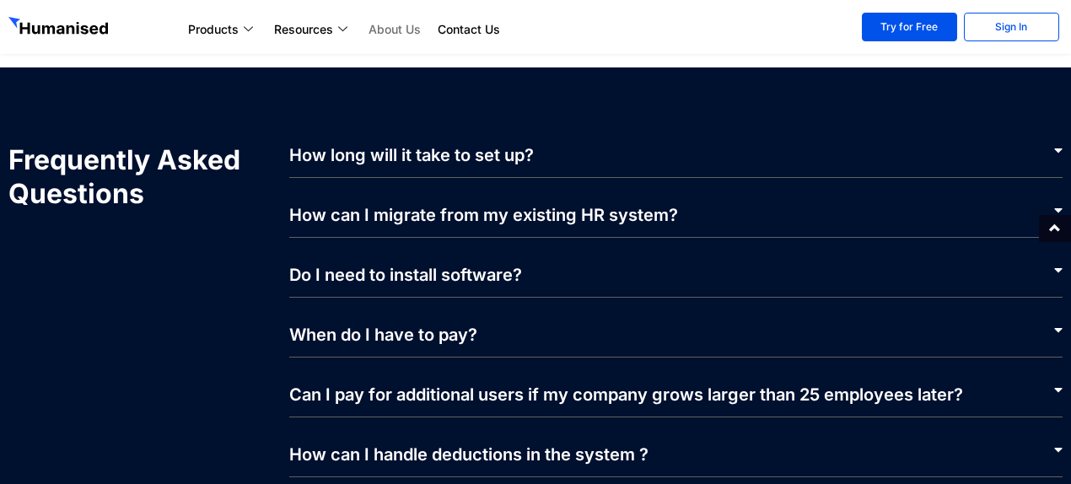
scroll to position [3348, 0]
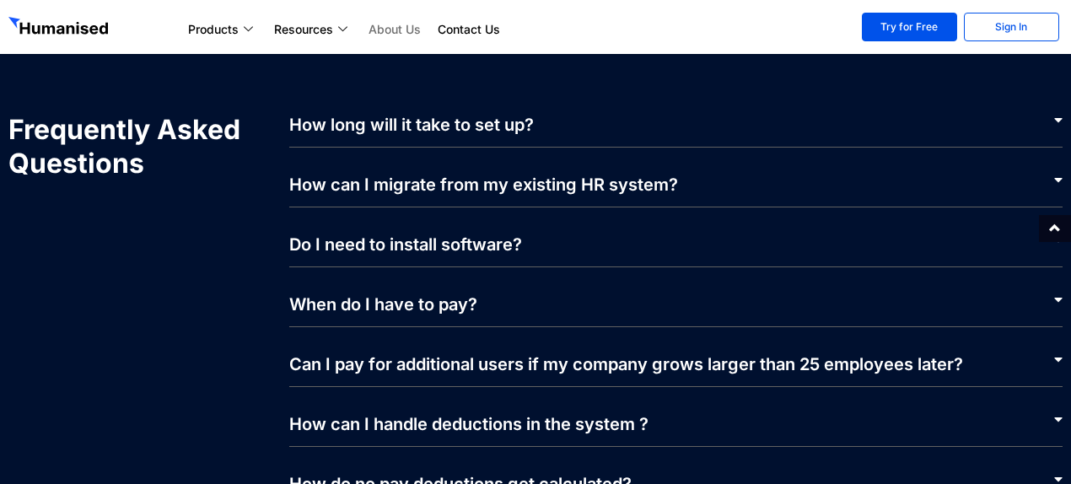
click at [527, 217] on div "Do I need to install software?" at bounding box center [676, 237] width 774 height 60
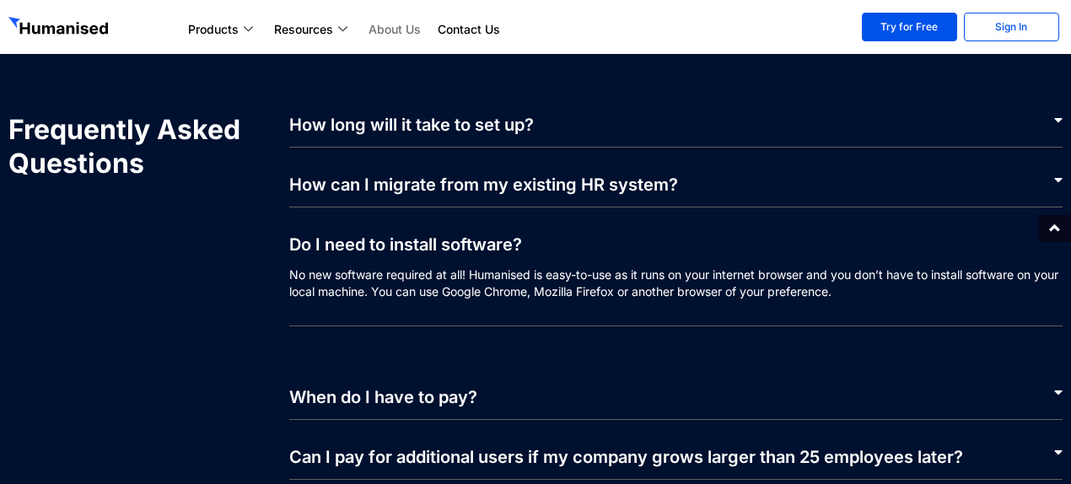
click at [554, 225] on div "Do I need to install software?" at bounding box center [676, 236] width 774 height 59
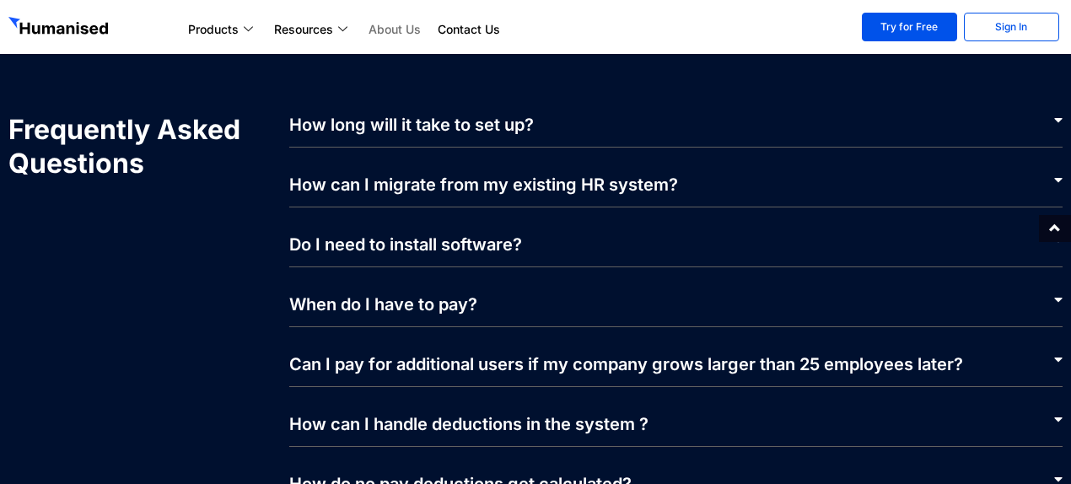
click at [622, 175] on link "How can I migrate from my existing HR system?" at bounding box center [483, 185] width 389 height 20
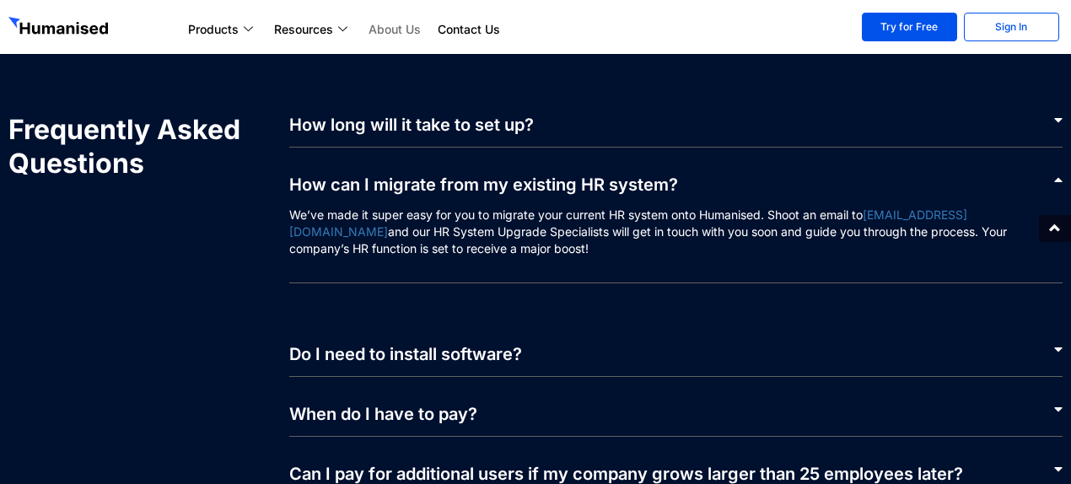
click at [600, 113] on div "How long will it take to set up?" at bounding box center [676, 130] width 774 height 35
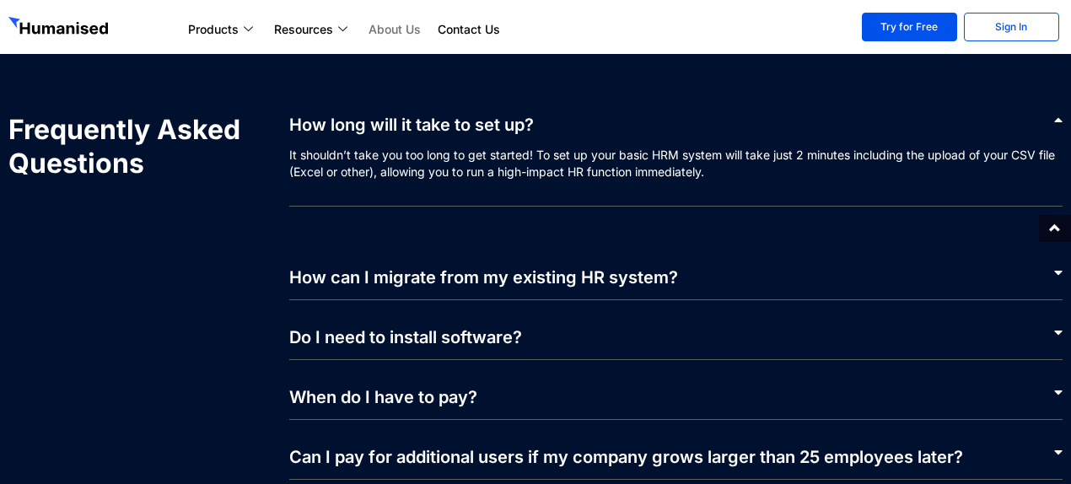
click at [585, 240] on div "How can I migrate from my existing HR system?" at bounding box center [676, 270] width 774 height 60
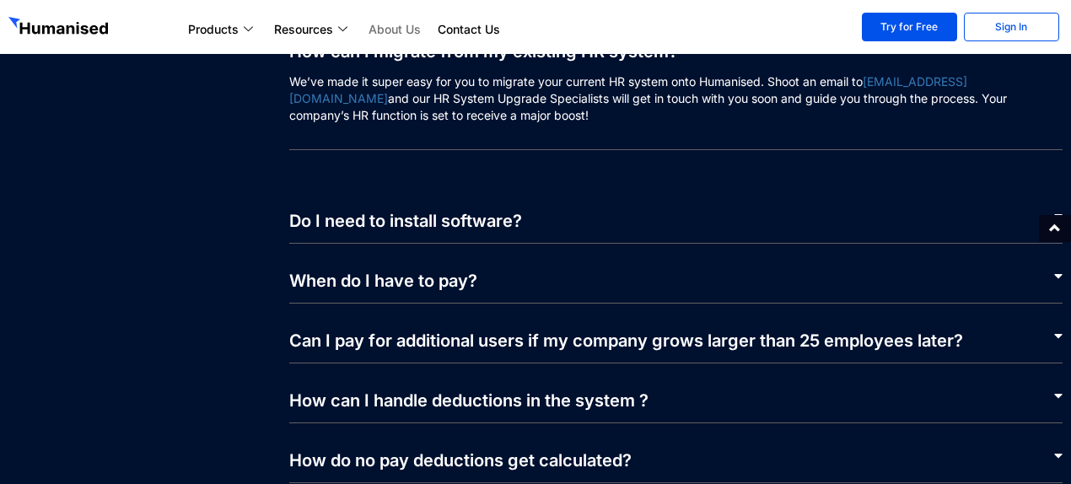
scroll to position [3601, 0]
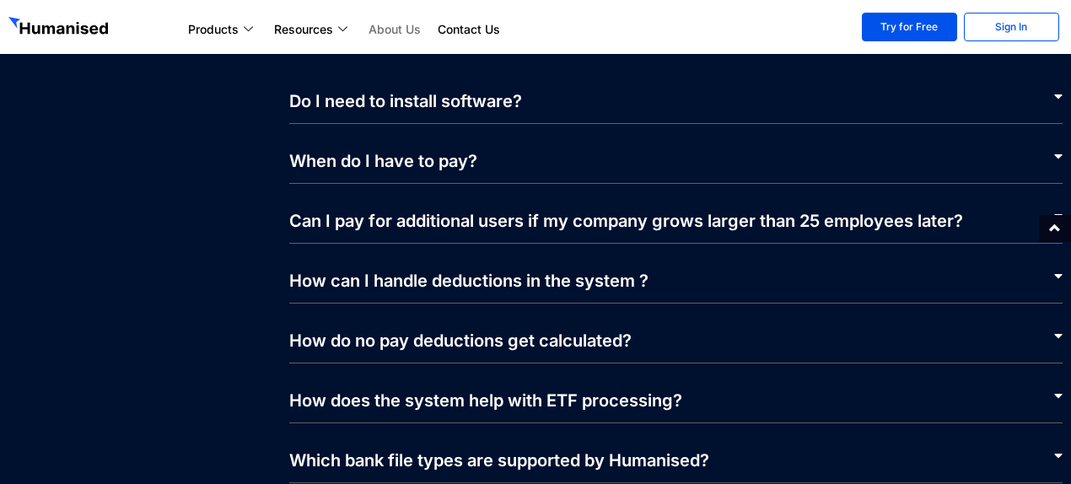
click at [466, 91] on link "Do I need to install software?" at bounding box center [405, 101] width 233 height 20
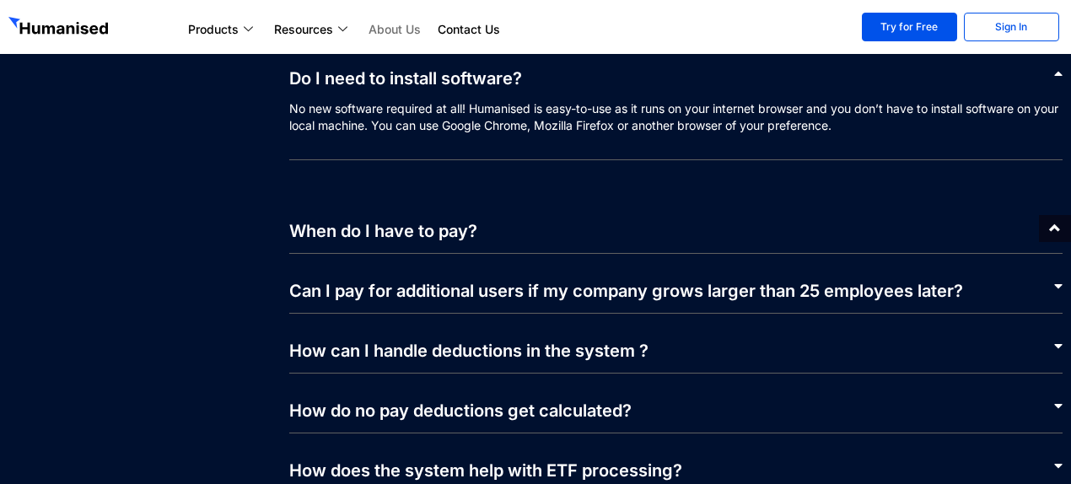
scroll to position [3432, 0]
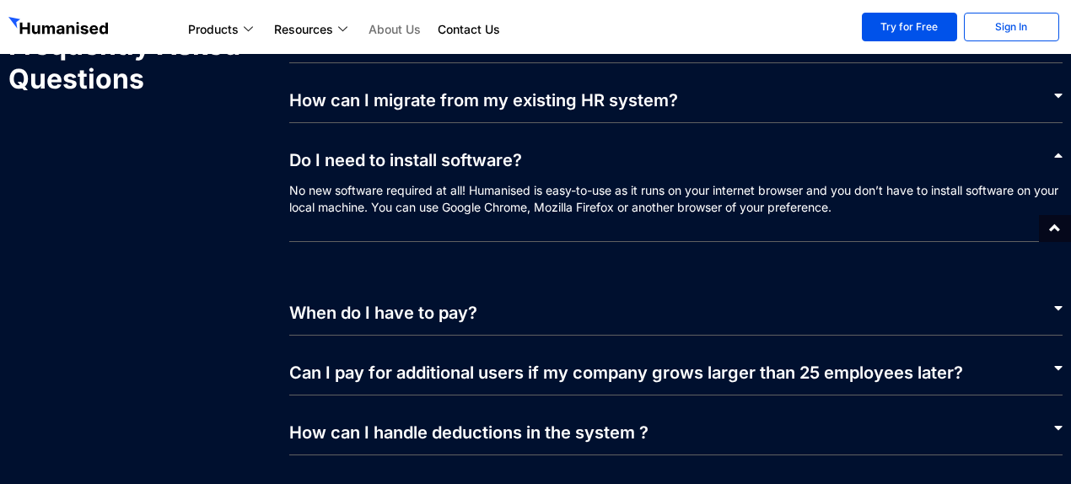
click at [562, 276] on div "When do I have to pay?" at bounding box center [676, 306] width 774 height 60
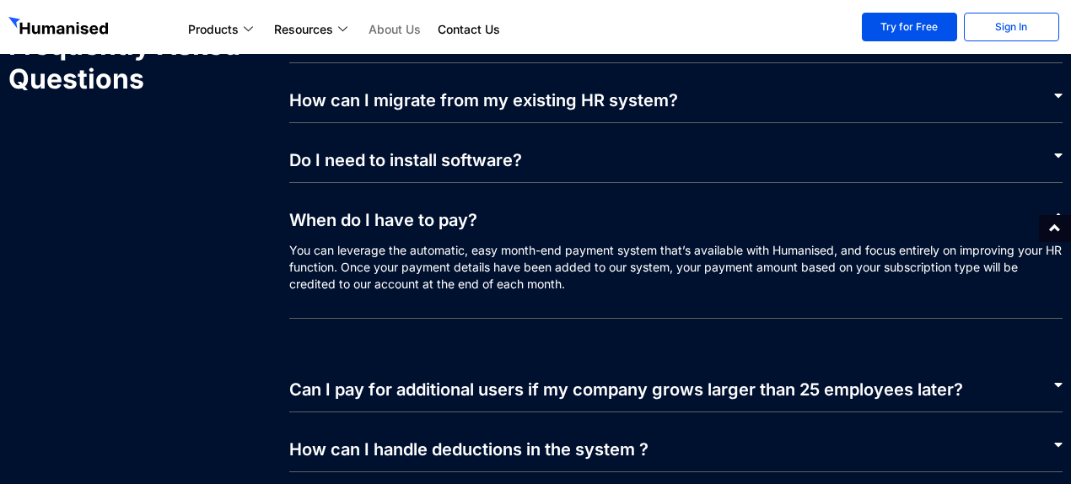
click at [714, 379] on link "Can I pay for additional users if my company grows larger than 25 employees lat…" at bounding box center [626, 389] width 674 height 20
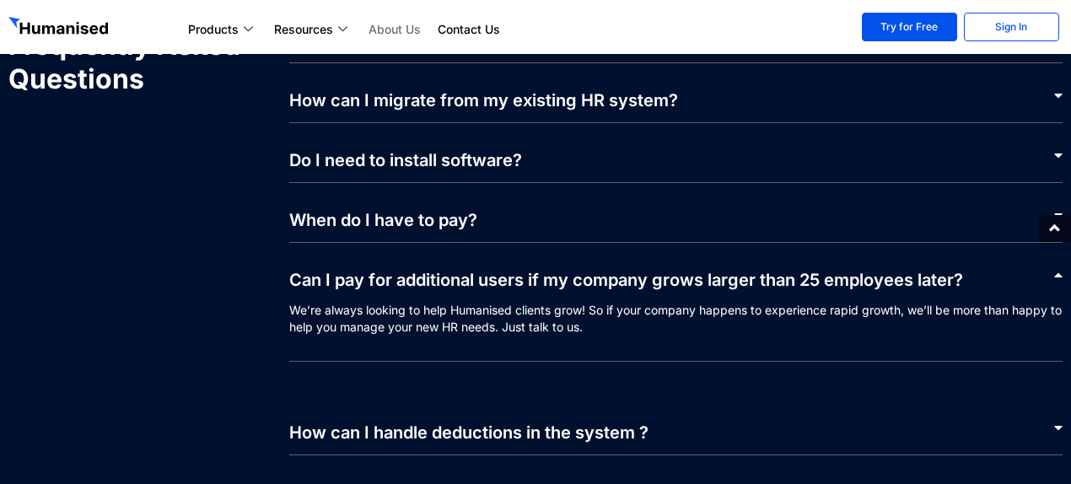
drag, startPoint x: 746, startPoint y: 342, endPoint x: 717, endPoint y: 336, distance: 30.3
drag, startPoint x: 717, startPoint y: 336, endPoint x: 617, endPoint y: 336, distance: 99.5
click at [617, 336] on p "We’re always looking to help Humanised clients grow! So if your company happens…" at bounding box center [676, 332] width 774 height 60
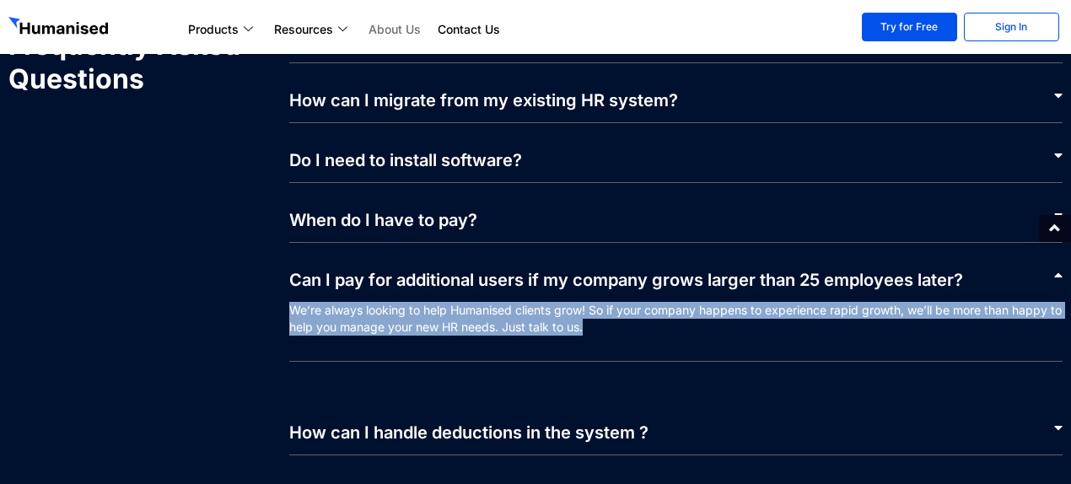
drag, startPoint x: 610, startPoint y: 311, endPoint x: 276, endPoint y: 285, distance: 335.0
click at [276, 285] on div "How long will it take to set up? It shouldn’t take you too long to get started!…" at bounding box center [667, 362] width 791 height 666
click at [578, 302] on p "We’re always looking to help Humanised clients grow! So if your company happens…" at bounding box center [676, 332] width 774 height 60
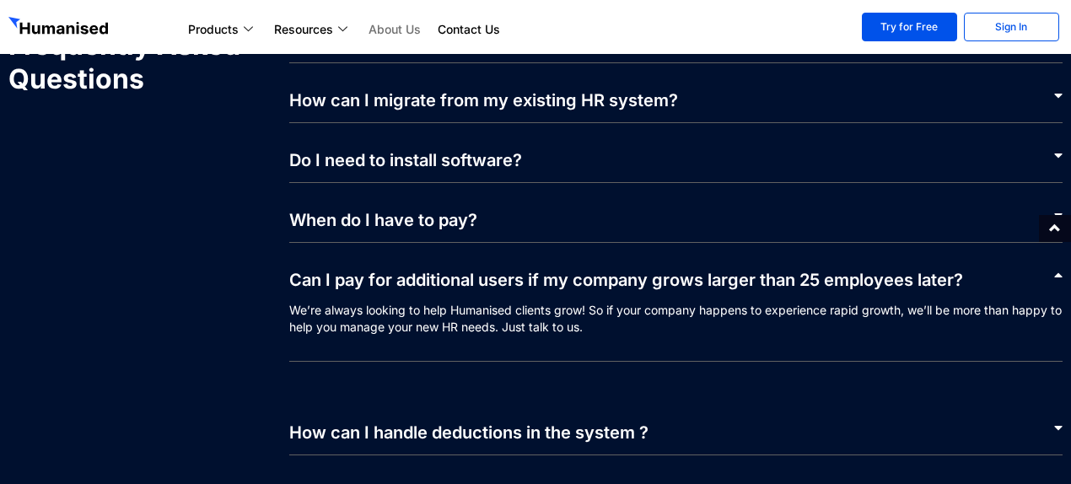
click at [725, 303] on p "We’re always looking to help Humanised clients grow! So if your company happens…" at bounding box center [676, 332] width 774 height 60
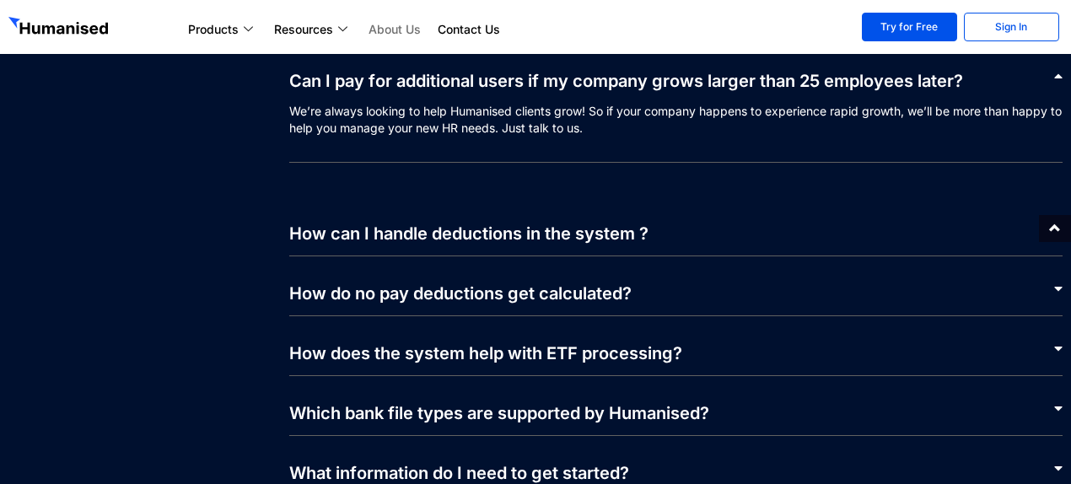
scroll to position [3601, 0]
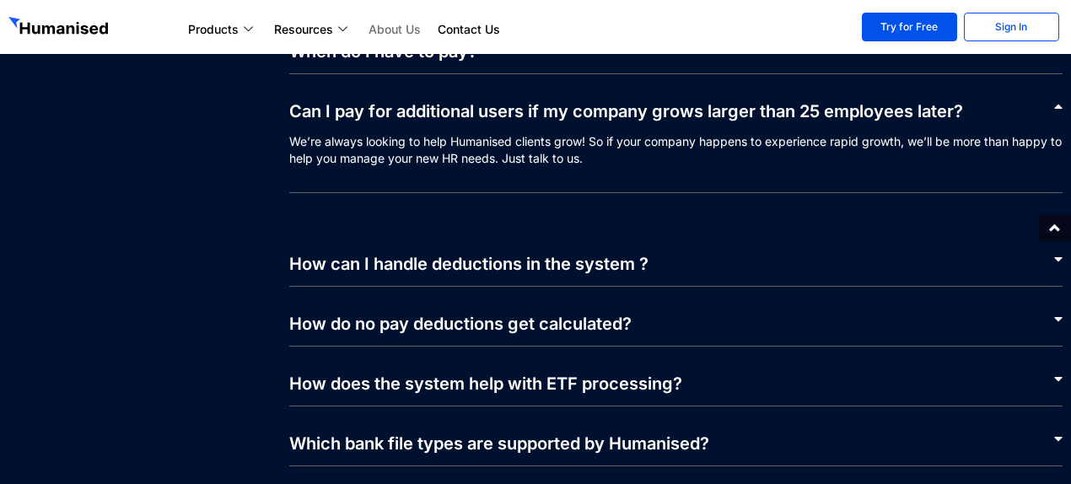
click at [627, 255] on div "How can I handle deductions in the system ?" at bounding box center [676, 257] width 774 height 60
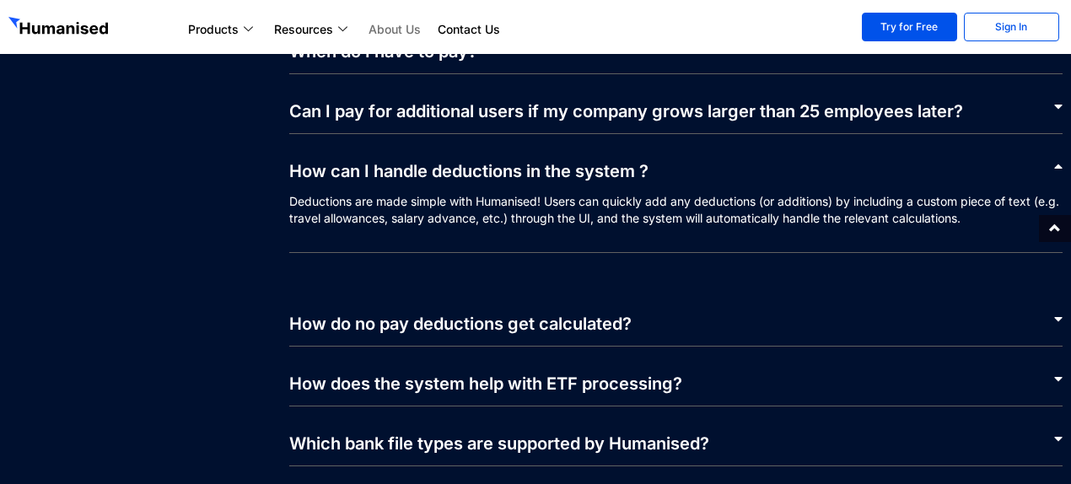
click at [668, 313] on div "How do no pay deductions get calculated?" at bounding box center [676, 317] width 774 height 60
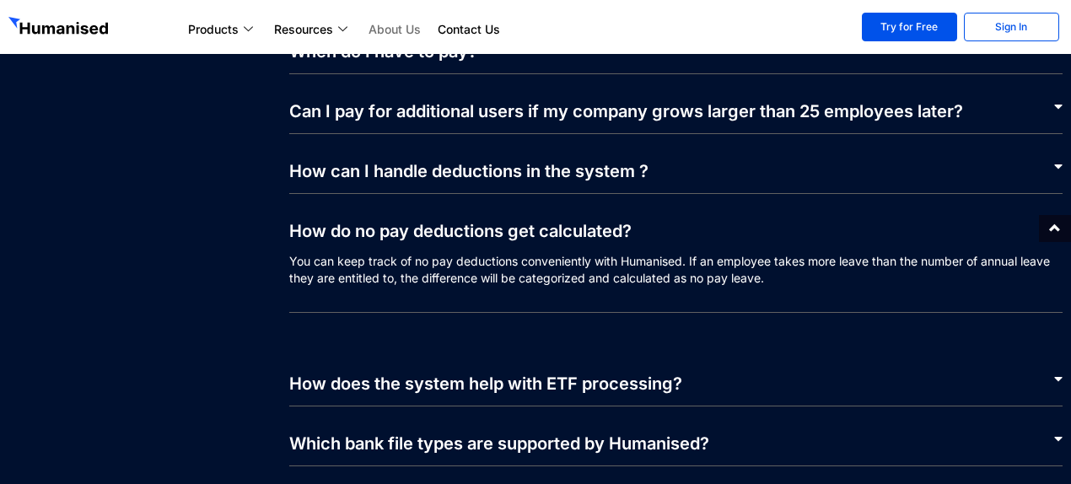
click at [671, 374] on link "How does the system help with ETF processing?" at bounding box center [485, 384] width 393 height 20
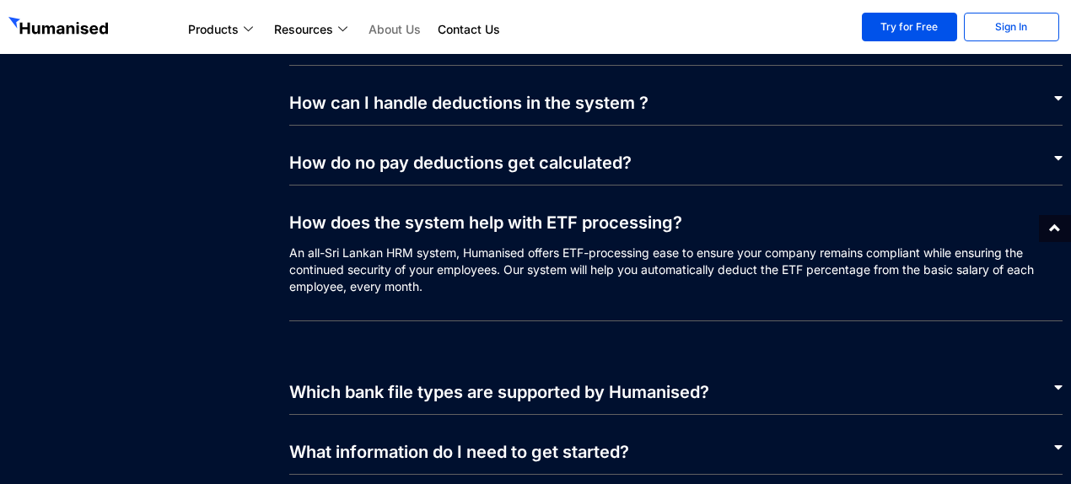
scroll to position [3770, 0]
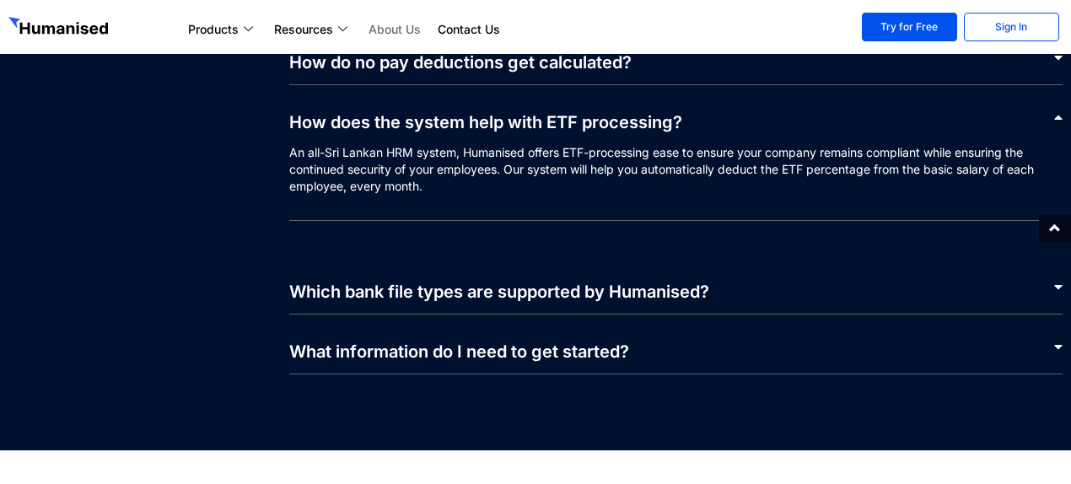
click at [608, 289] on div "Which bank file types are supported by Humanised?" at bounding box center [676, 285] width 774 height 60
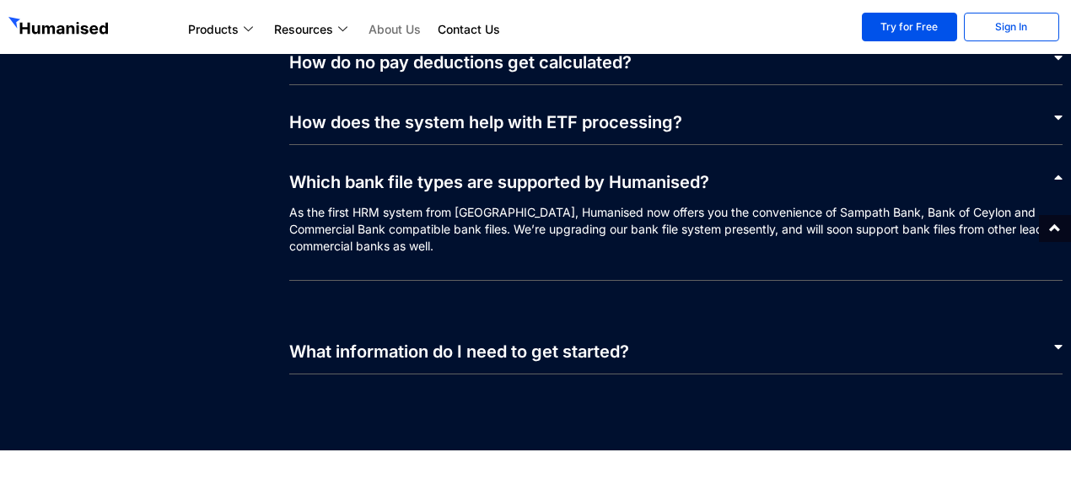
click at [603, 342] on link "What information do I need to get started?" at bounding box center [459, 352] width 340 height 20
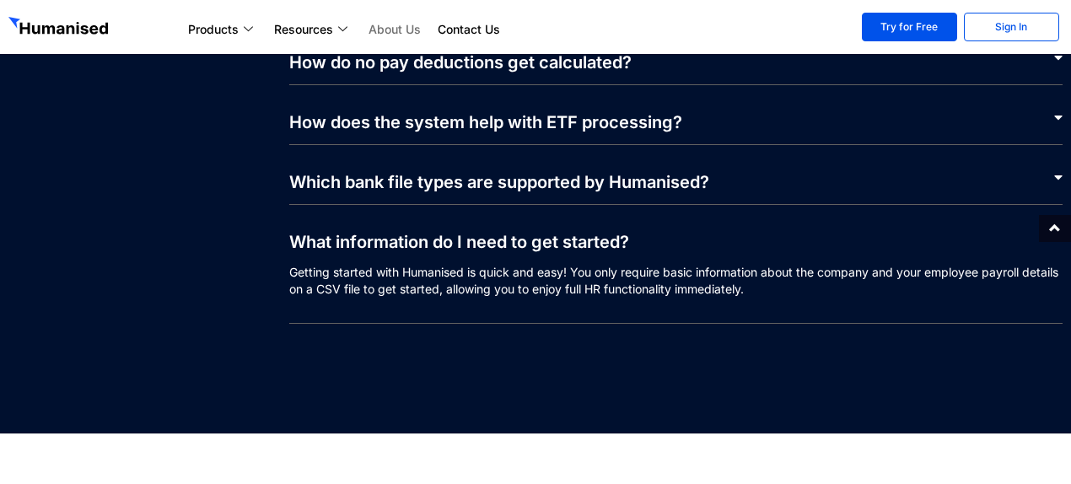
click at [470, 264] on p "Getting started with Humanised is quick and easy! You only require basic inform…" at bounding box center [676, 294] width 774 height 60
click at [497, 232] on link "What information do I need to get started?" at bounding box center [459, 242] width 340 height 20
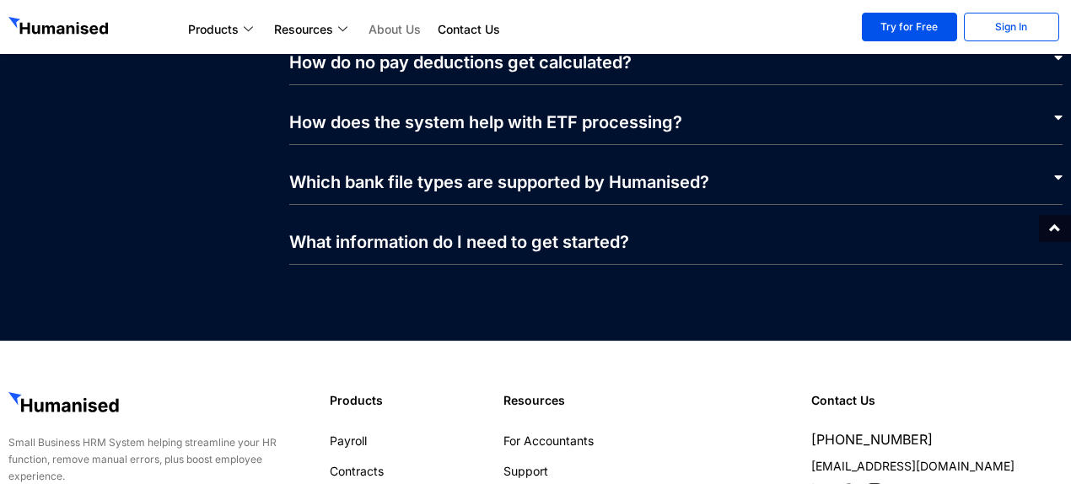
click at [510, 177] on div "Which bank file types are supported by Humanised?" at bounding box center [676, 175] width 774 height 60
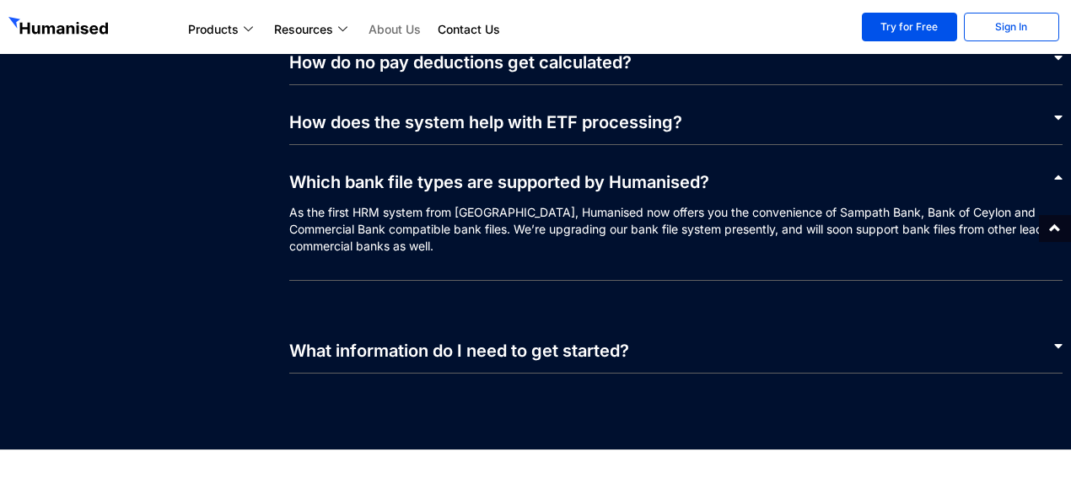
click at [509, 177] on div "Which bank file types are supported by Humanised?" at bounding box center [676, 174] width 774 height 59
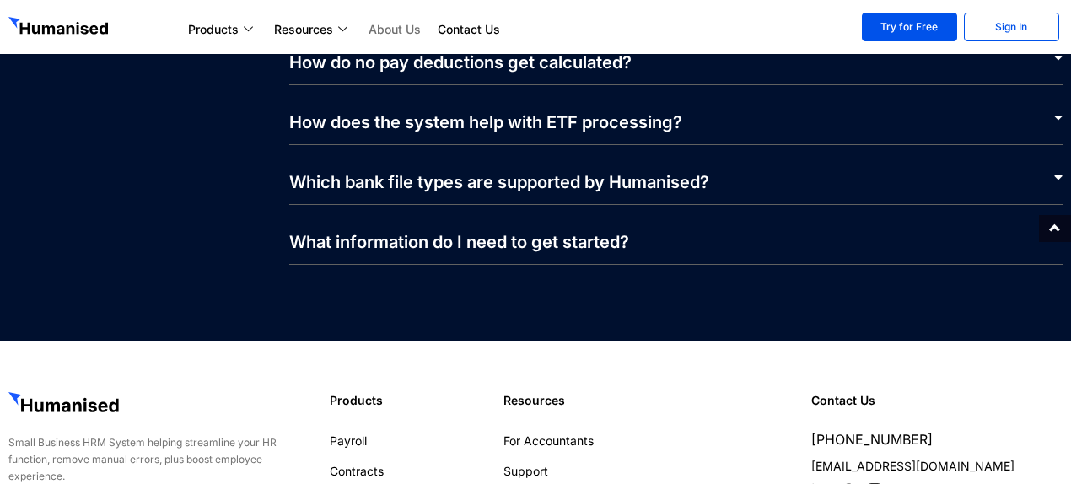
click at [488, 232] on link "What information do I need to get started?" at bounding box center [459, 242] width 340 height 20
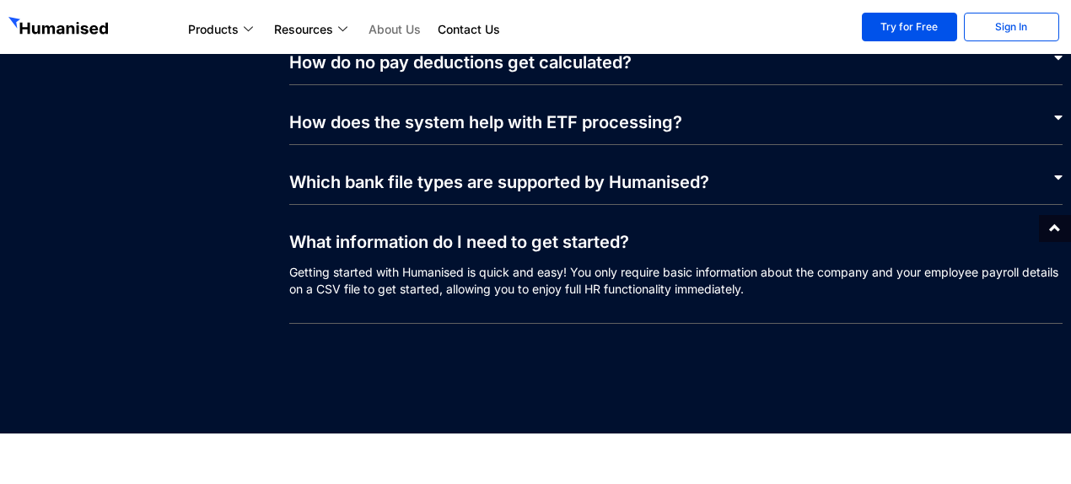
click at [472, 232] on link "What information do I need to get started?" at bounding box center [459, 242] width 340 height 20
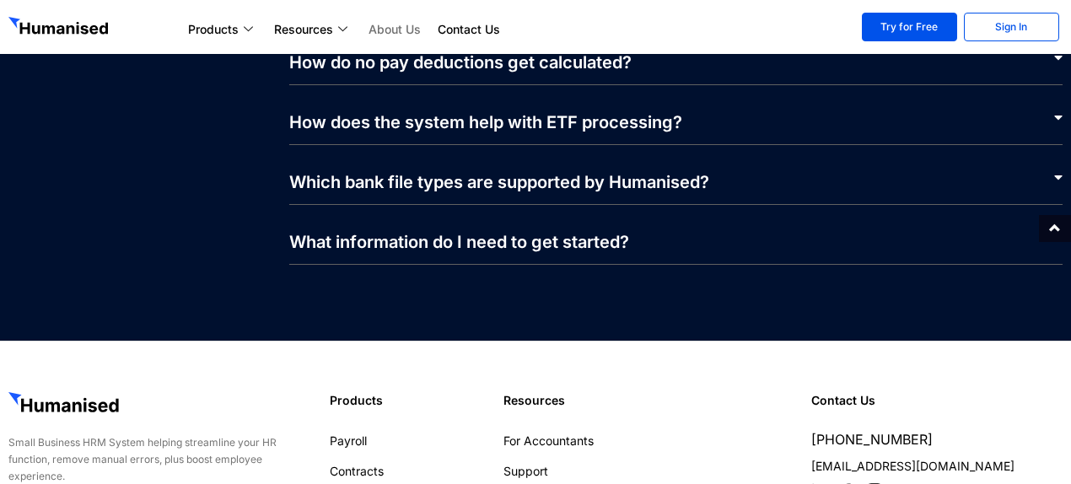
click at [496, 176] on div "Which bank file types are supported by Humanised?" at bounding box center [676, 175] width 774 height 60
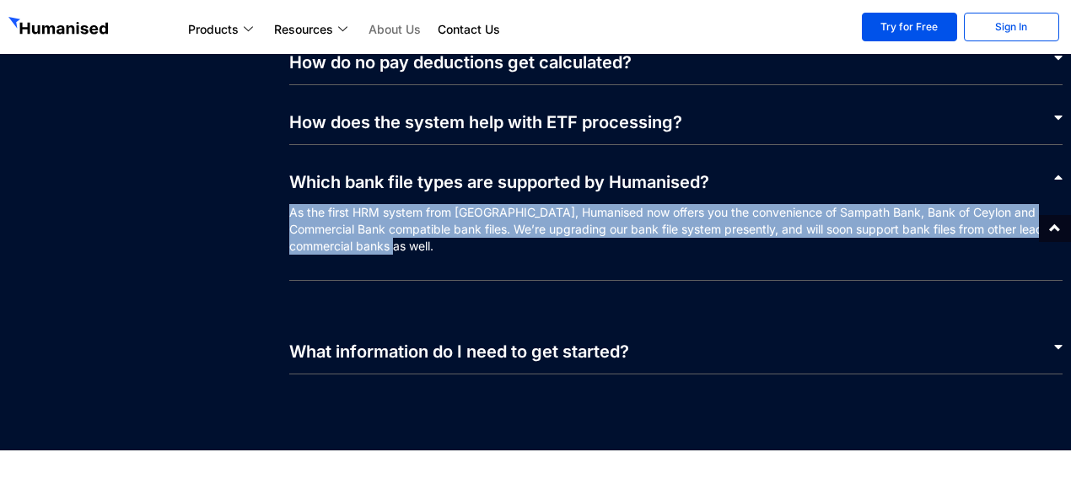
drag, startPoint x: 437, startPoint y: 231, endPoint x: 289, endPoint y: 191, distance: 152.8
click at [289, 204] on p "As the first HRM system from [GEOGRAPHIC_DATA], Humanised now offers you the co…" at bounding box center [676, 242] width 774 height 77
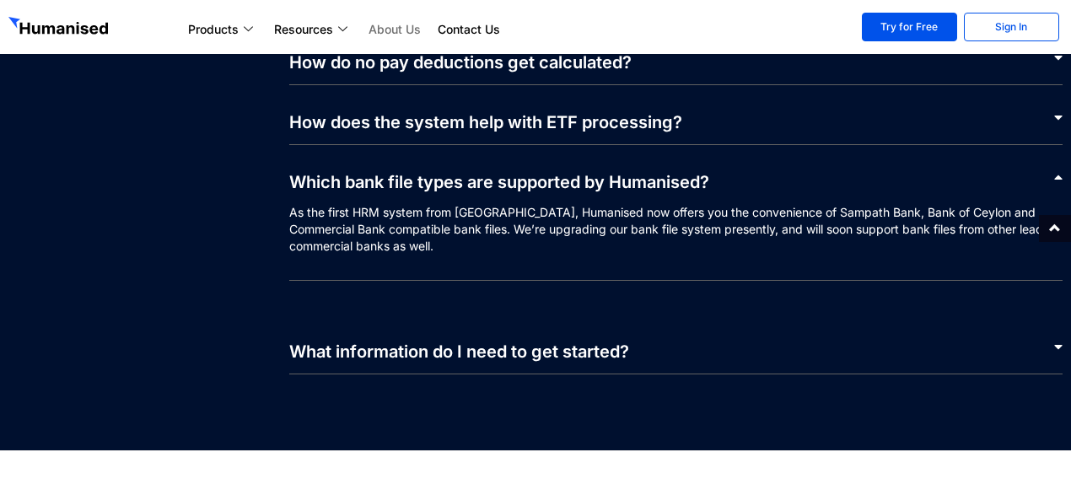
click at [566, 112] on link "How does the system help with ETF processing?" at bounding box center [485, 122] width 393 height 20
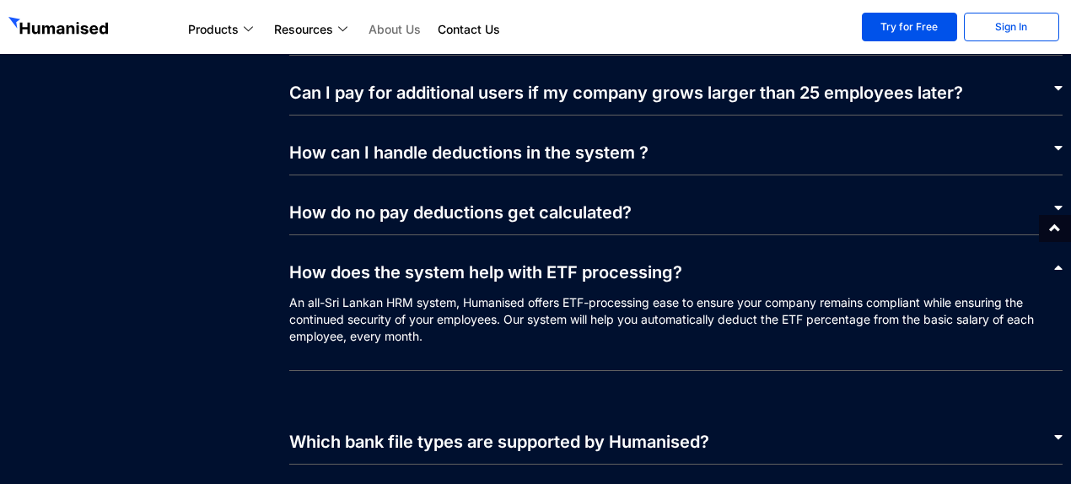
scroll to position [3601, 0]
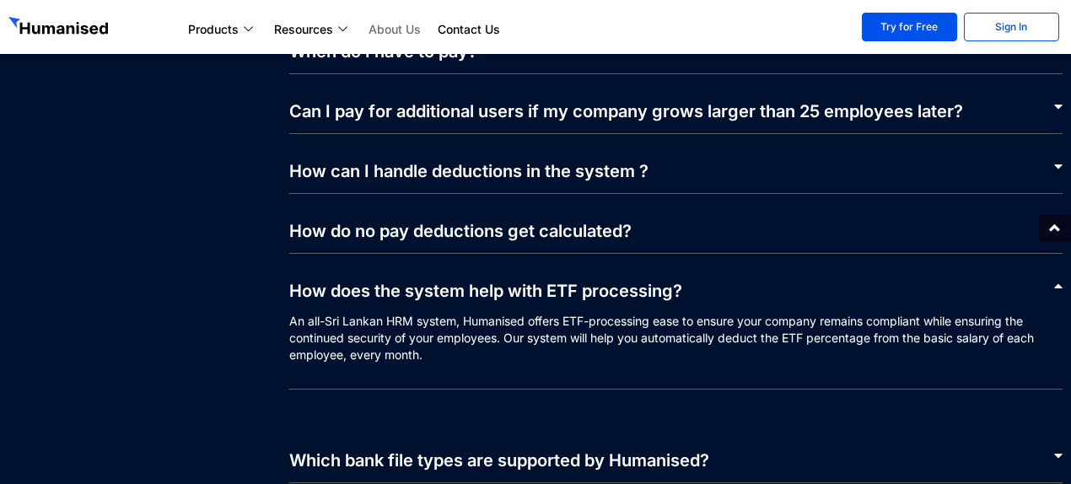
click at [488, 221] on link "How do no pay deductions get calculated?" at bounding box center [460, 231] width 342 height 20
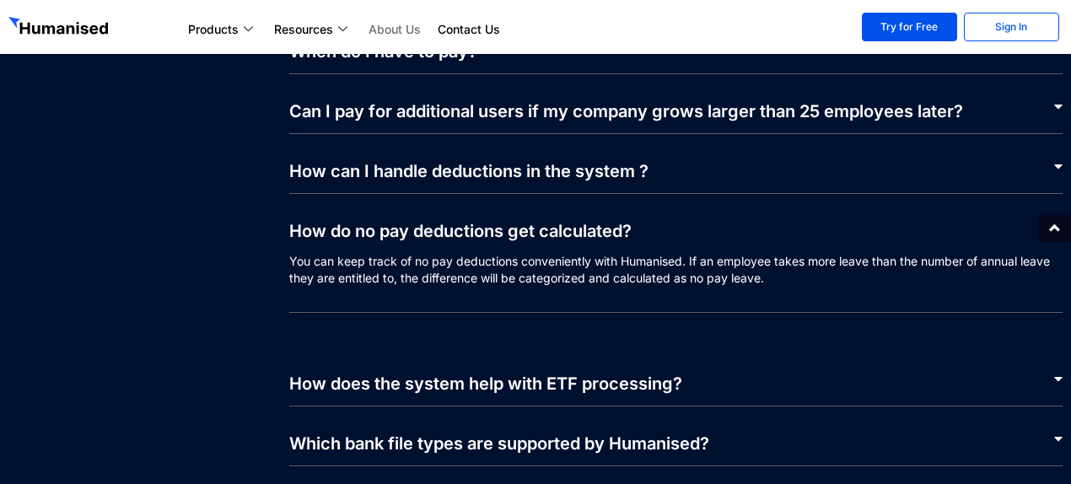
click at [536, 229] on div "How do no pay deductions get calculated?" at bounding box center [676, 223] width 774 height 59
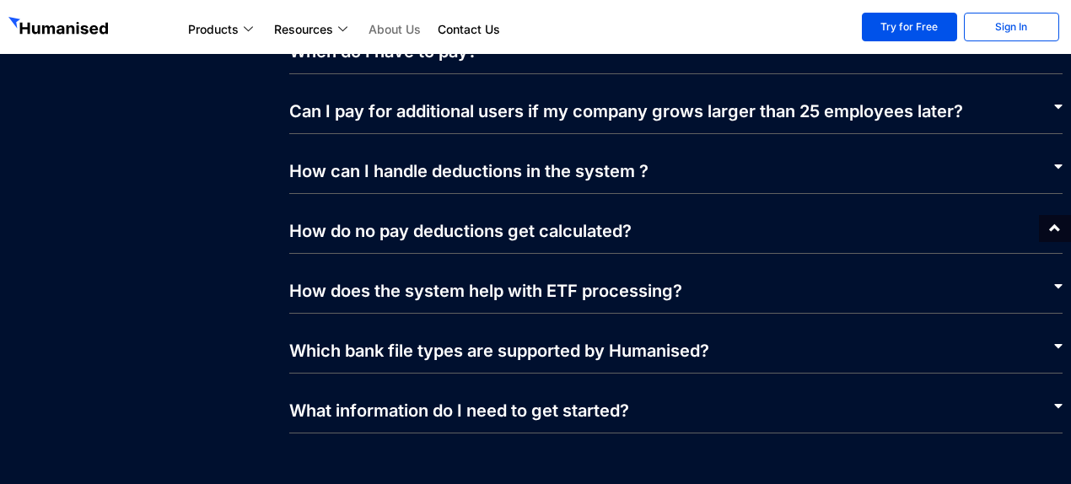
click at [554, 161] on link "How can I handle deductions in the system ?" at bounding box center [468, 171] width 359 height 20
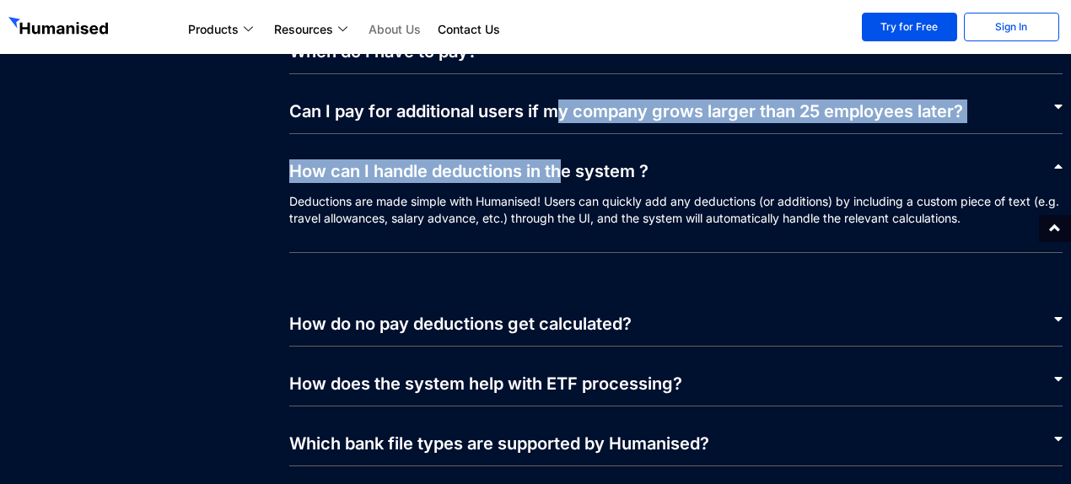
click at [565, 89] on div "How long will it take to set up? It shouldn’t take you too long to get started!…" at bounding box center [676, 193] width 774 height 666
click at [595, 161] on link "How can I handle deductions in the system ?" at bounding box center [468, 171] width 359 height 20
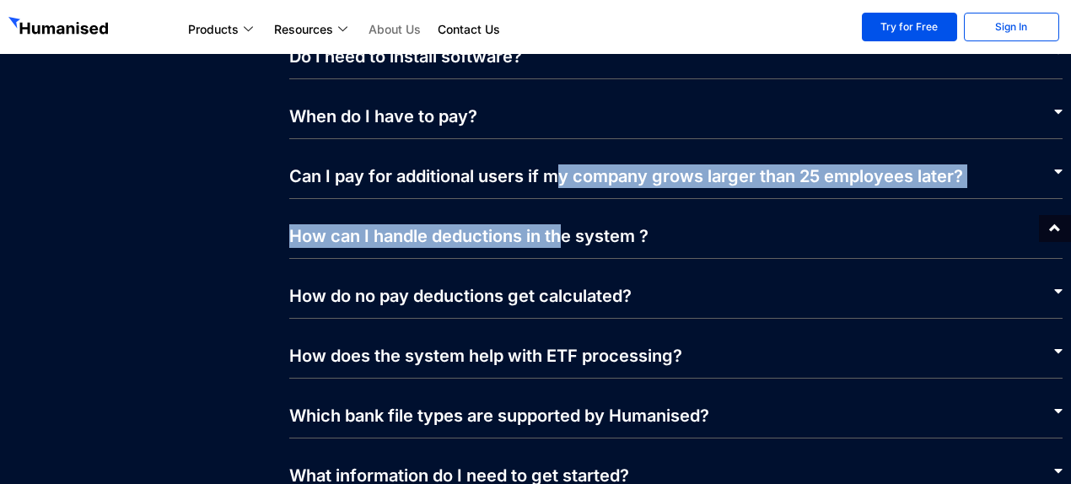
scroll to position [3517, 0]
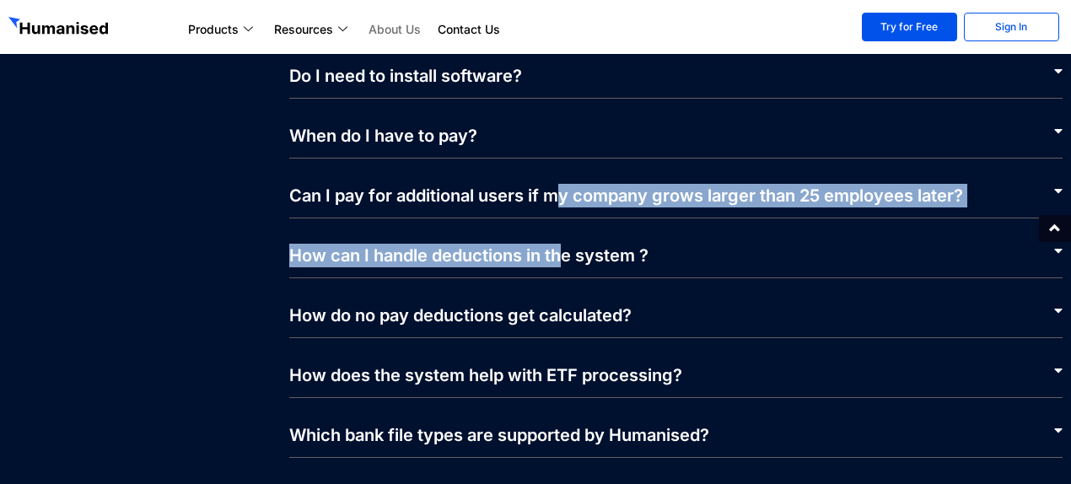
click at [618, 186] on link "Can I pay for additional users if my company grows larger than 25 employees lat…" at bounding box center [626, 196] width 674 height 20
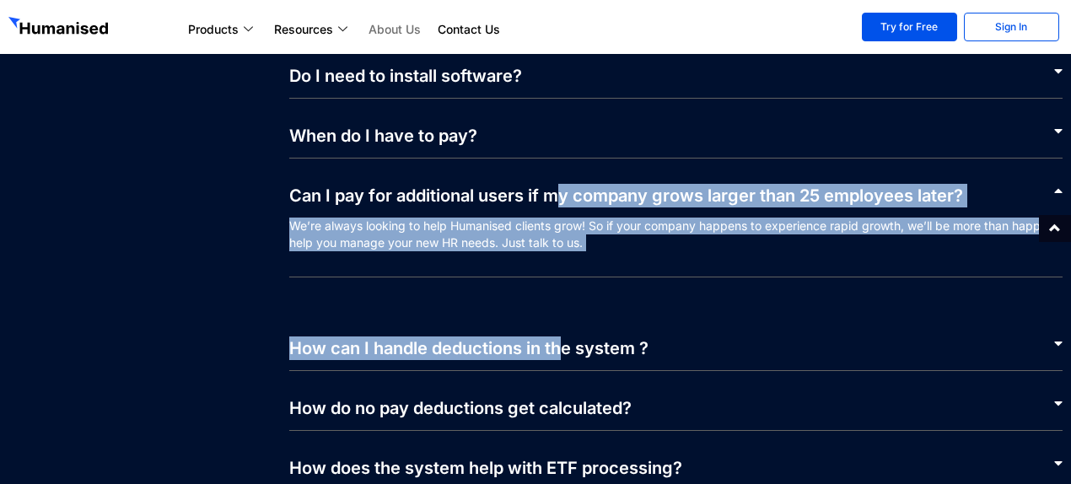
drag, startPoint x: 616, startPoint y: 175, endPoint x: 622, endPoint y: 167, distance: 9.8
click at [616, 186] on link "Can I pay for additional users if my company grows larger than 25 employees lat…" at bounding box center [626, 196] width 674 height 20
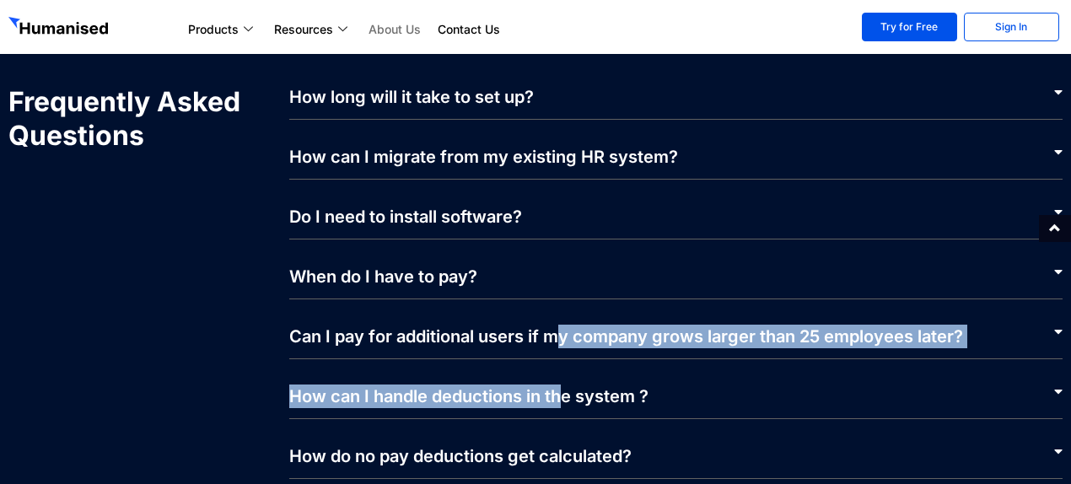
scroll to position [3348, 0]
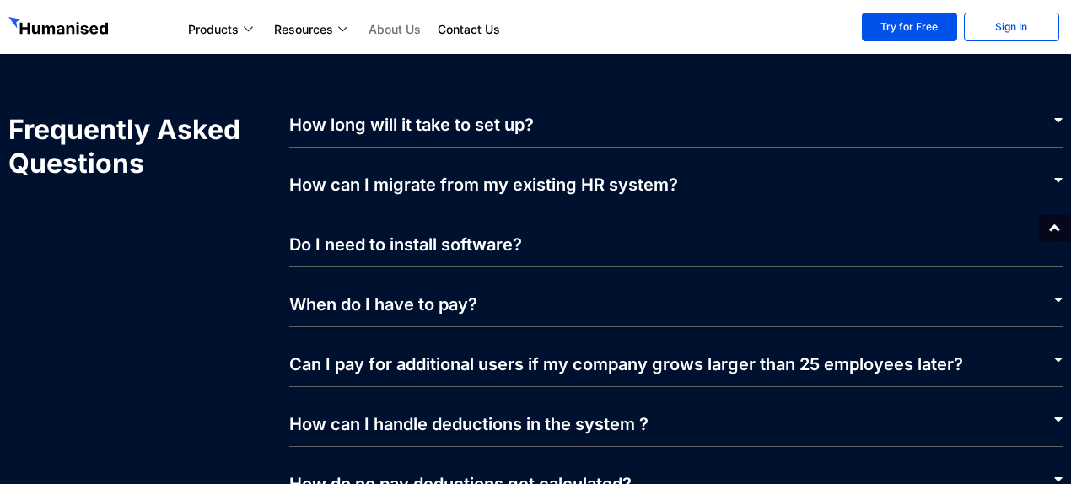
click at [617, 224] on div "Do I need to install software?" at bounding box center [676, 237] width 774 height 60
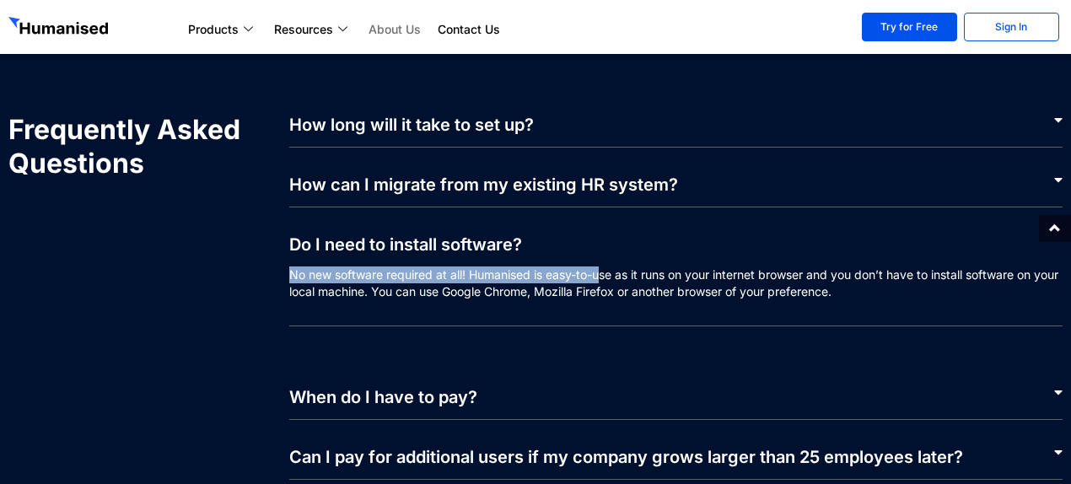
click at [603, 250] on div "Do I need to install software? No new software required at all! Humanised is ea…" at bounding box center [676, 283] width 774 height 153
click at [656, 219] on div "Do I need to install software?" at bounding box center [676, 236] width 774 height 59
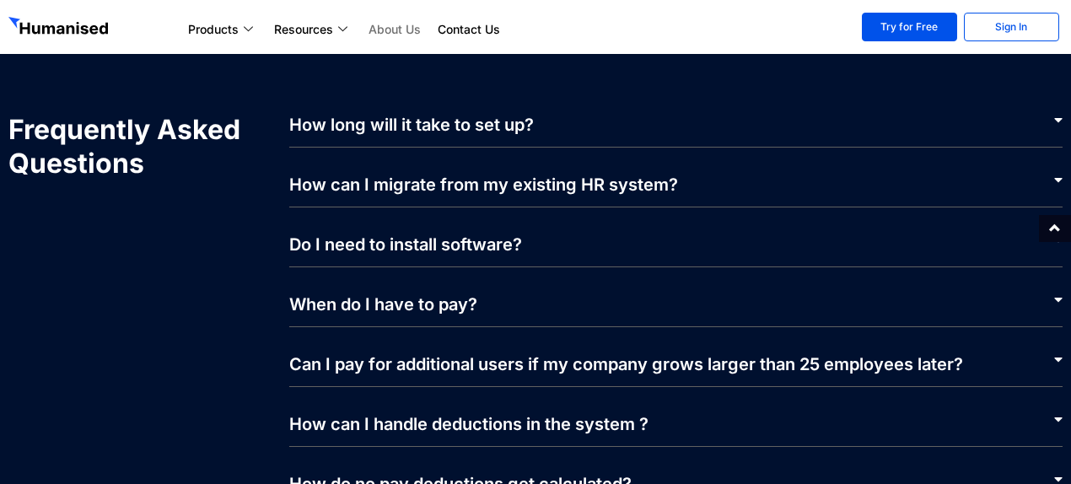
click at [672, 175] on link "How can I migrate from my existing HR system?" at bounding box center [483, 185] width 389 height 20
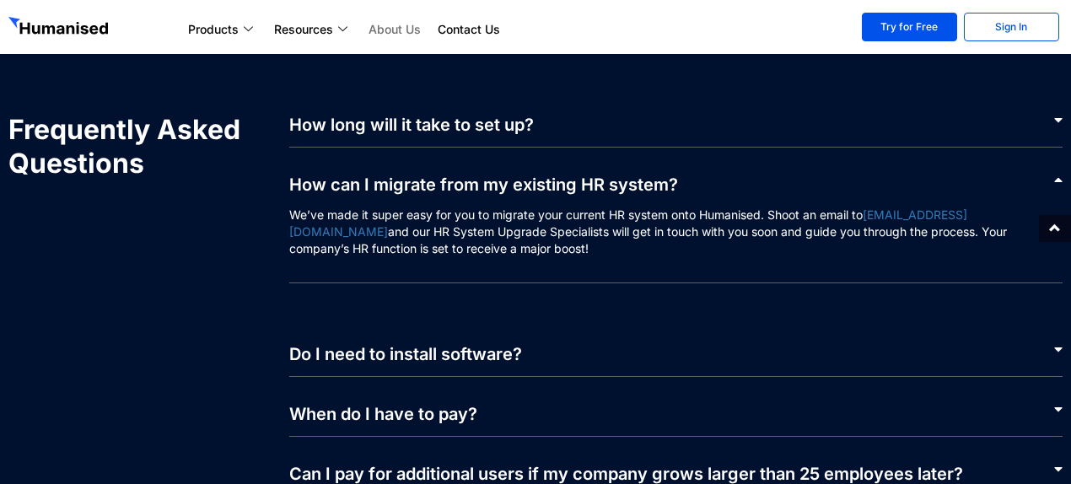
click at [670, 175] on link "How can I migrate from my existing HR system?" at bounding box center [483, 185] width 389 height 20
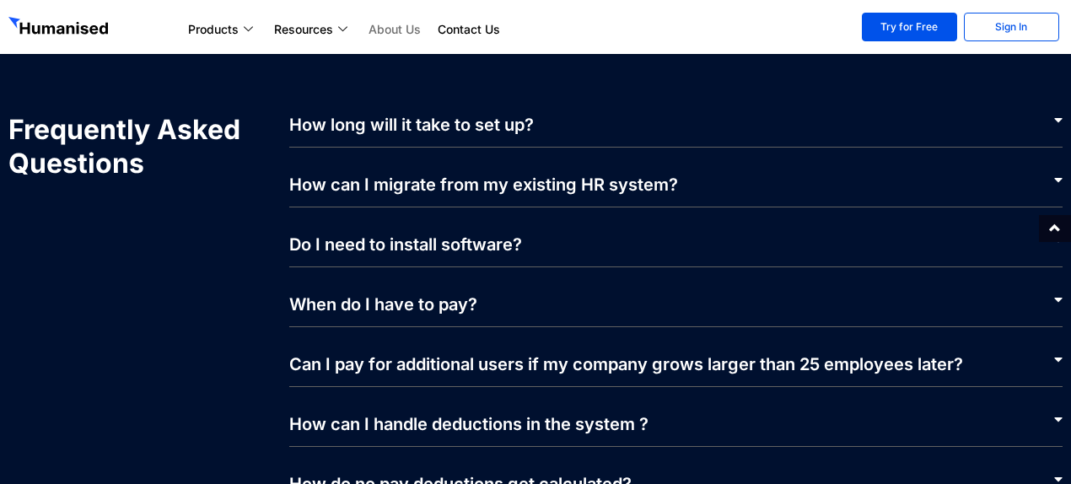
drag, startPoint x: 678, startPoint y: 103, endPoint x: 678, endPoint y: 118, distance: 15.2
click at [679, 113] on div "How long will it take to set up?" at bounding box center [676, 130] width 774 height 35
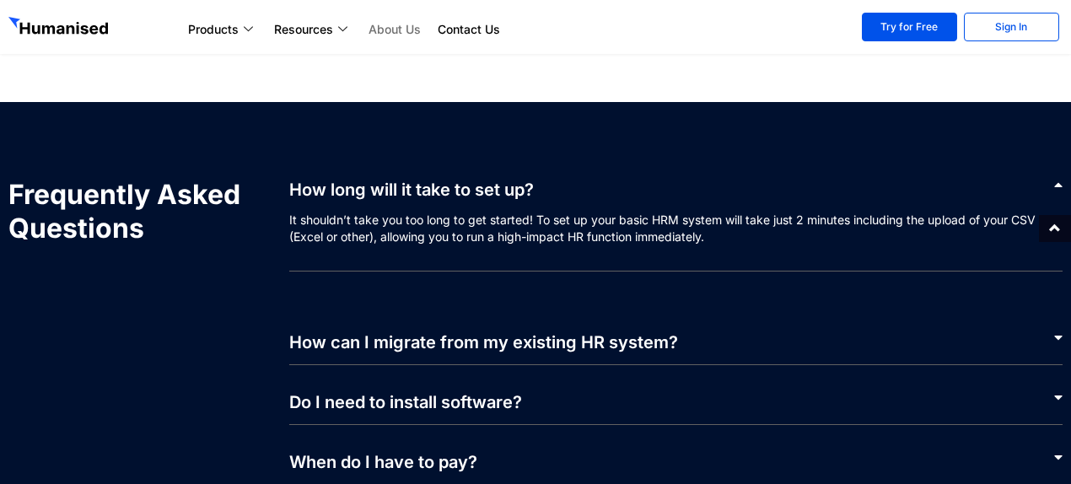
scroll to position [3264, 0]
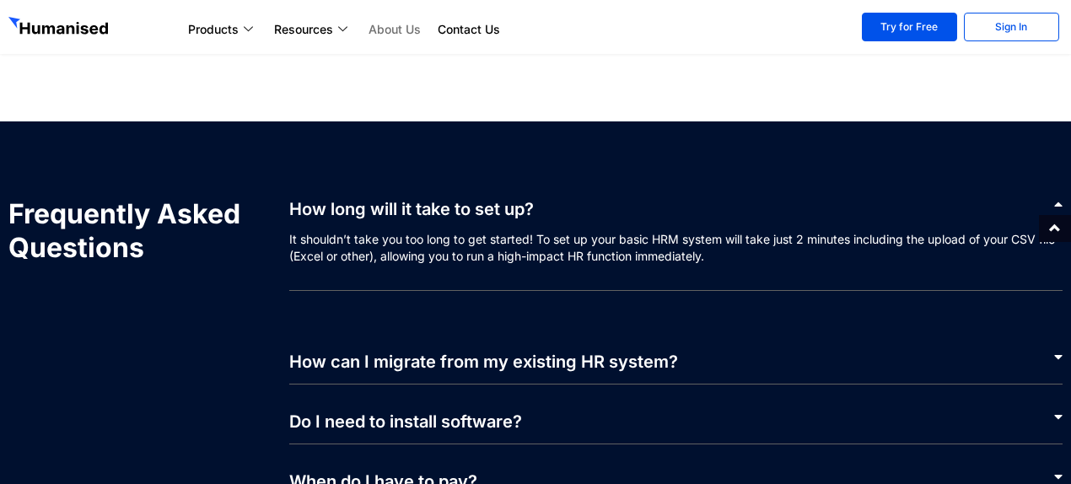
click at [541, 197] on div "How long will it take to set up?" at bounding box center [676, 214] width 774 height 34
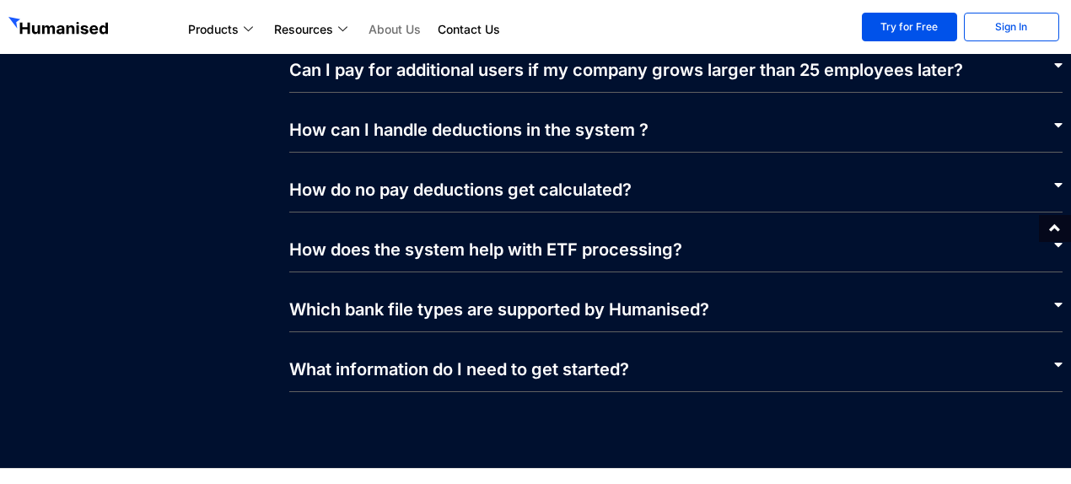
scroll to position [3770, 0]
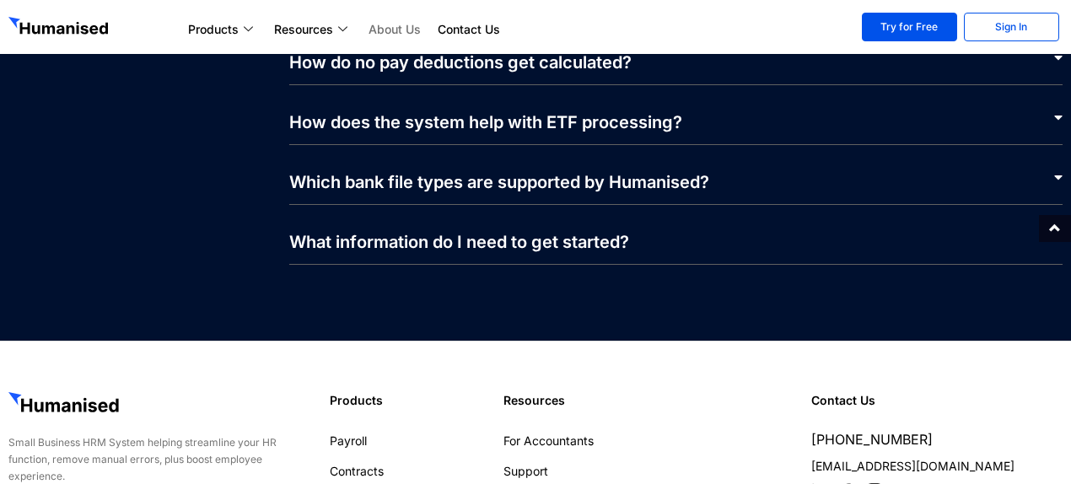
click at [474, 172] on link "Which bank file types are supported by Humanised?" at bounding box center [499, 182] width 420 height 20
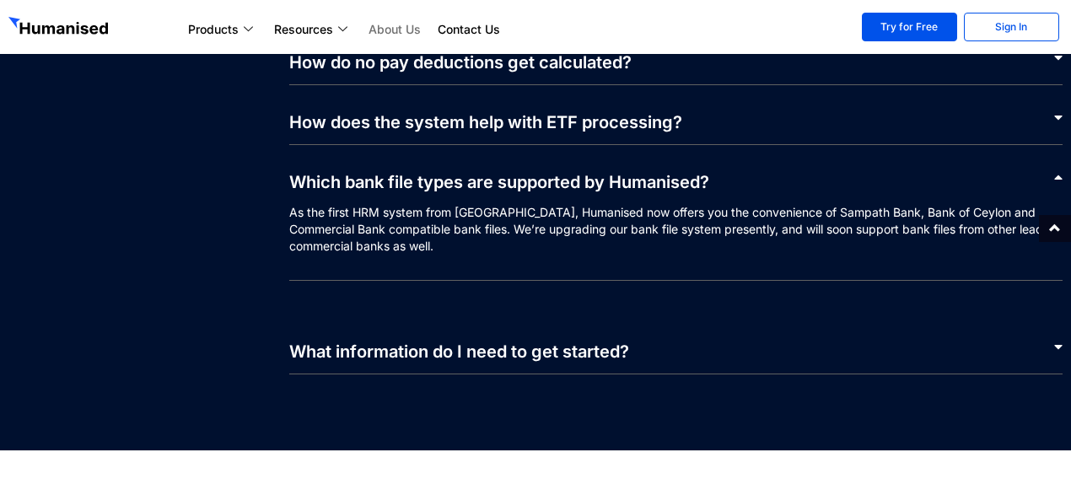
click at [475, 172] on link "Which bank file types are supported by Humanised?" at bounding box center [499, 182] width 420 height 20
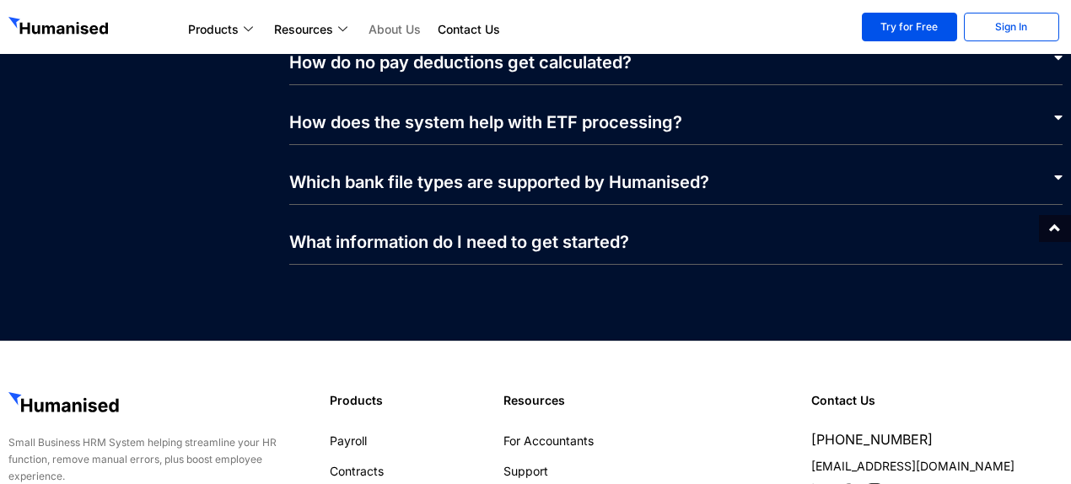
click at [484, 116] on div "How does the system help with ETF processing?" at bounding box center [676, 115] width 774 height 60
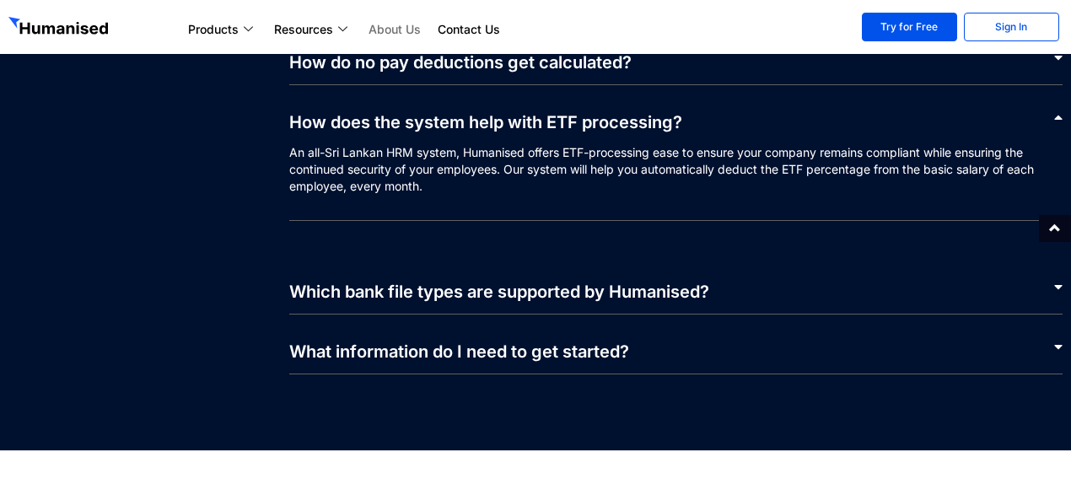
click at [510, 112] on link "How does the system help with ETF processing?" at bounding box center [485, 122] width 393 height 20
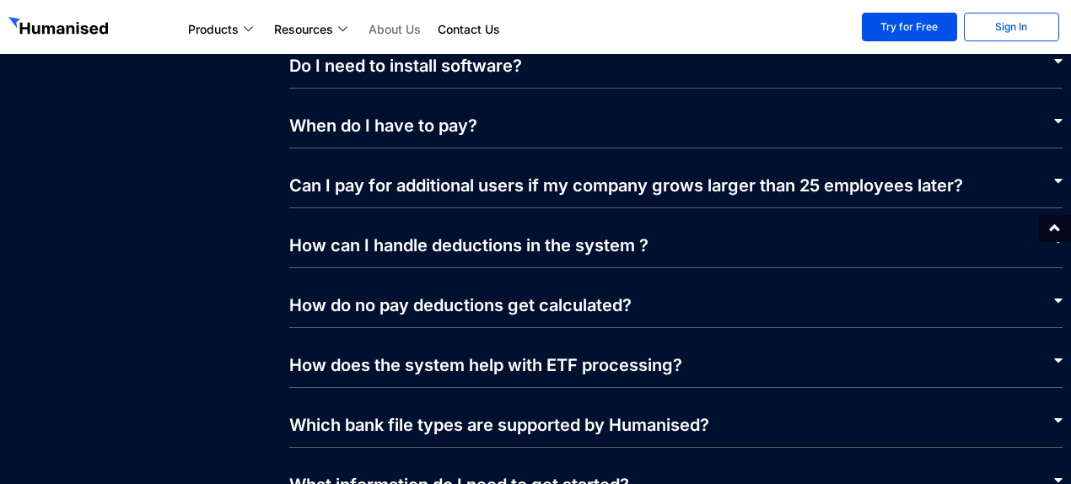
scroll to position [3432, 0]
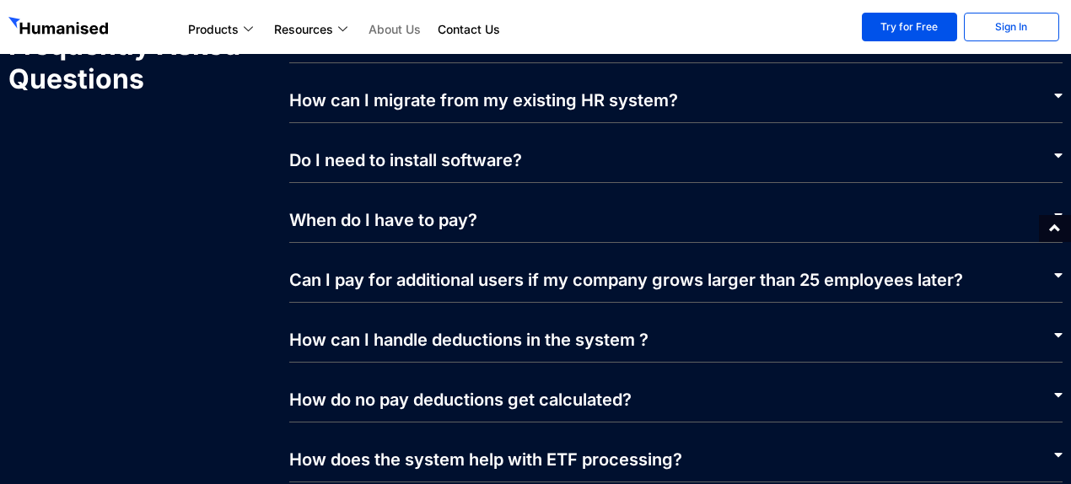
click at [431, 331] on div "How can I handle deductions in the system ?" at bounding box center [676, 333] width 774 height 60
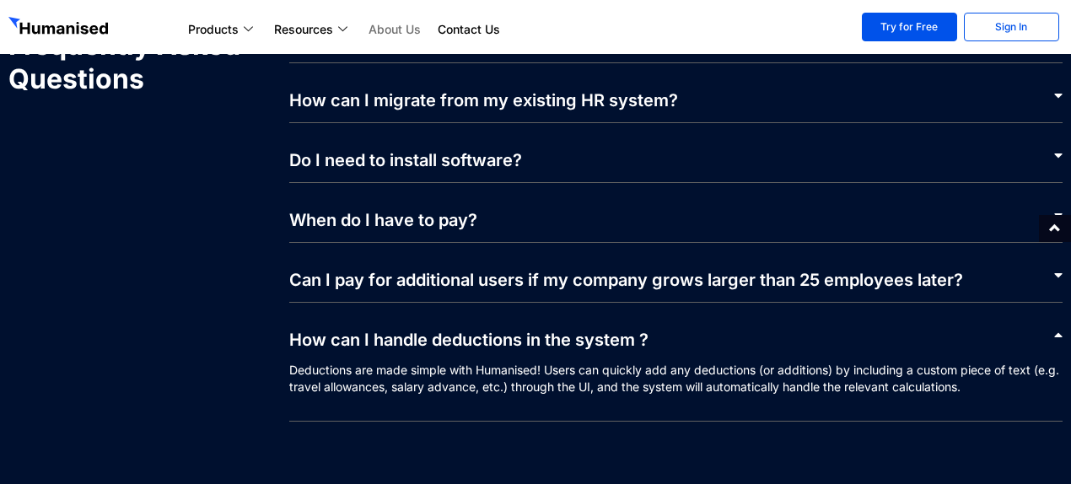
click at [451, 330] on link "How can I handle deductions in the system ?" at bounding box center [468, 340] width 359 height 20
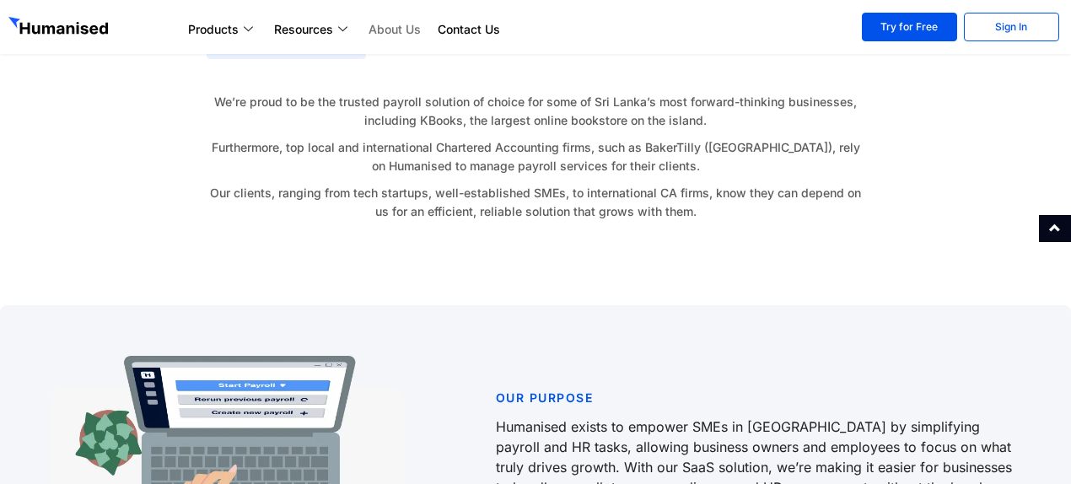
scroll to position [1240, 0]
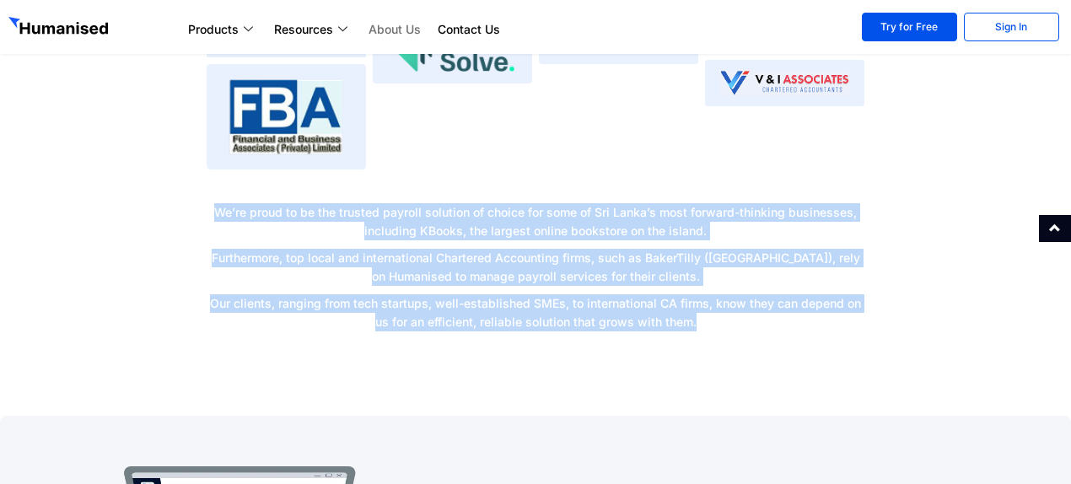
drag, startPoint x: 199, startPoint y: 174, endPoint x: 777, endPoint y: 304, distance: 592.1
click at [777, 304] on section "Trusted by the Best We’re proud to be the trusted payroll solution of choice fo…" at bounding box center [535, 81] width 1071 height 536
click at [759, 294] on p "Our clients, ranging from tech startups, well-established SMEs, to internationa…" at bounding box center [536, 312] width 658 height 37
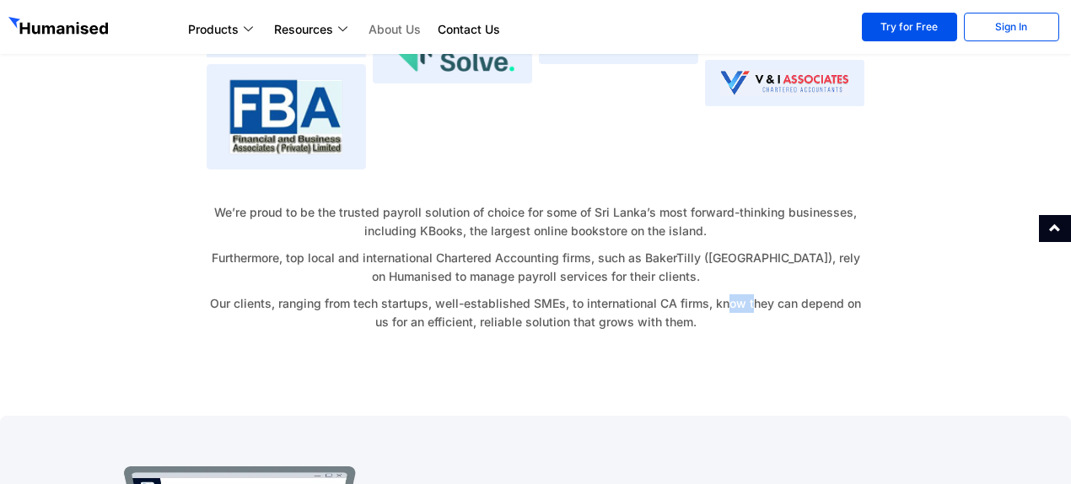
drag, startPoint x: 723, startPoint y: 287, endPoint x: 750, endPoint y: 283, distance: 27.2
click at [750, 294] on p "Our clients, ranging from tech startups, well-established SMEs, to internationa…" at bounding box center [536, 312] width 658 height 37
click at [758, 294] on p "Our clients, ranging from tech startups, well-established SMEs, to internationa…" at bounding box center [536, 312] width 658 height 37
drag, startPoint x: 755, startPoint y: 293, endPoint x: 752, endPoint y: 308, distance: 14.6
click at [757, 304] on p "Our clients, ranging from tech startups, well-established SMEs, to internationa…" at bounding box center [536, 312] width 658 height 37
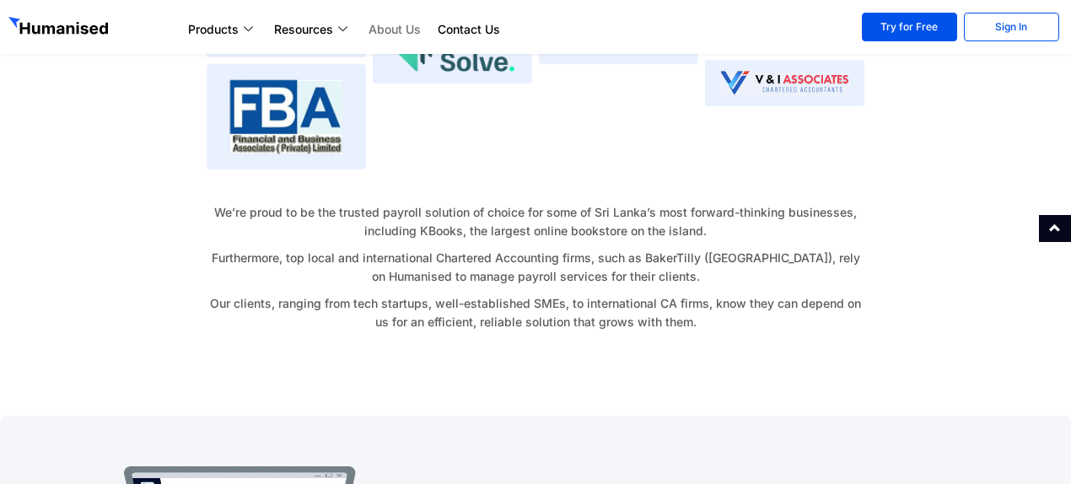
click at [752, 308] on p "Our clients, ranging from tech startups, well-established SMEs, to internationa…" at bounding box center [536, 312] width 658 height 37
click at [697, 294] on p "Our clients, ranging from tech startups, well-established SMEs, to internationa…" at bounding box center [536, 312] width 658 height 37
drag, startPoint x: 713, startPoint y: 307, endPoint x: 753, endPoint y: 314, distance: 41.0
click at [753, 314] on div "We’re proud to be the trusted payroll solution of choice for some of Sri Lanka’…" at bounding box center [536, 271] width 658 height 137
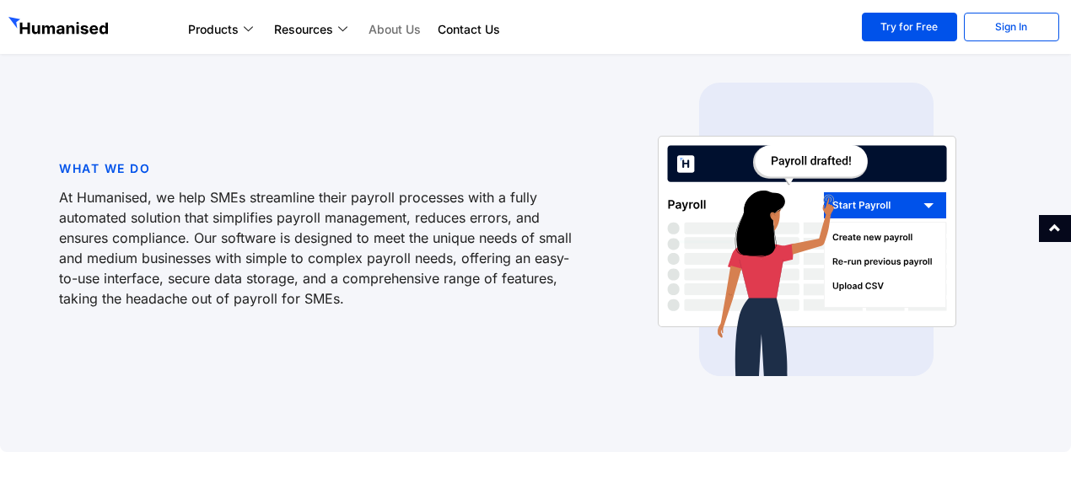
scroll to position [481, 0]
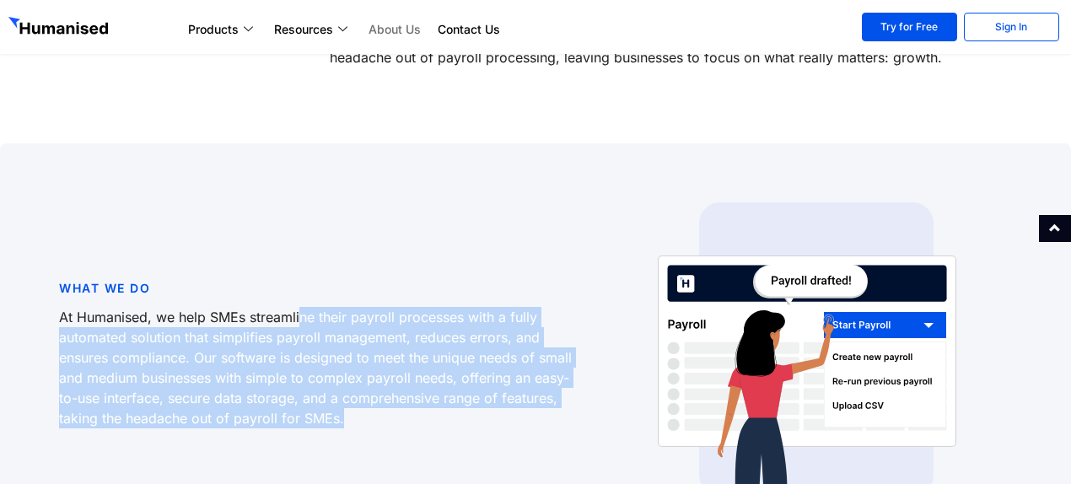
drag, startPoint x: 383, startPoint y: 411, endPoint x: 349, endPoint y: 325, distance: 92.4
click at [312, 307] on div "At Humanised, we help SMEs streamline their payroll processes with a fully auto…" at bounding box center [317, 372] width 517 height 130
click at [386, 333] on p "At Humanised, we help SMEs streamline their payroll processes with a fully auto…" at bounding box center [317, 367] width 517 height 121
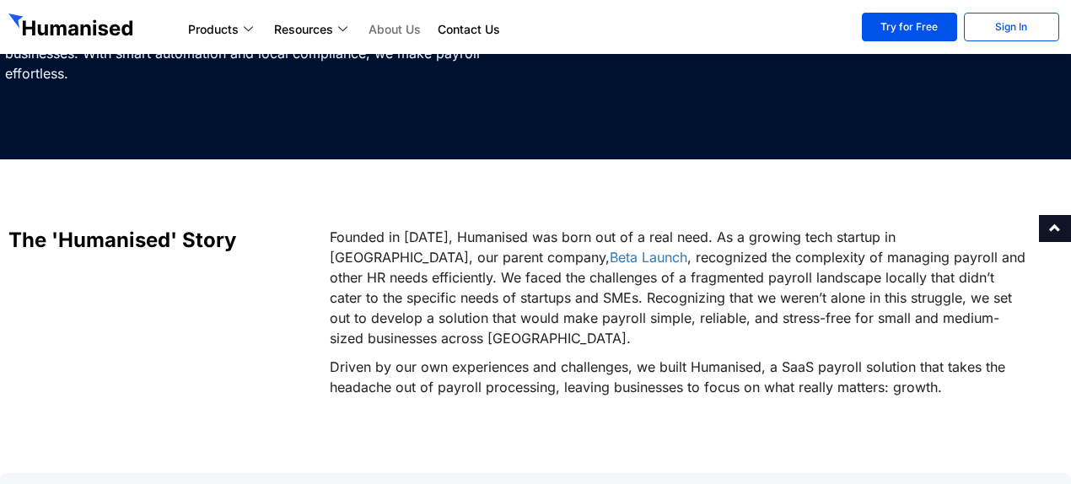
scroll to position [0, 0]
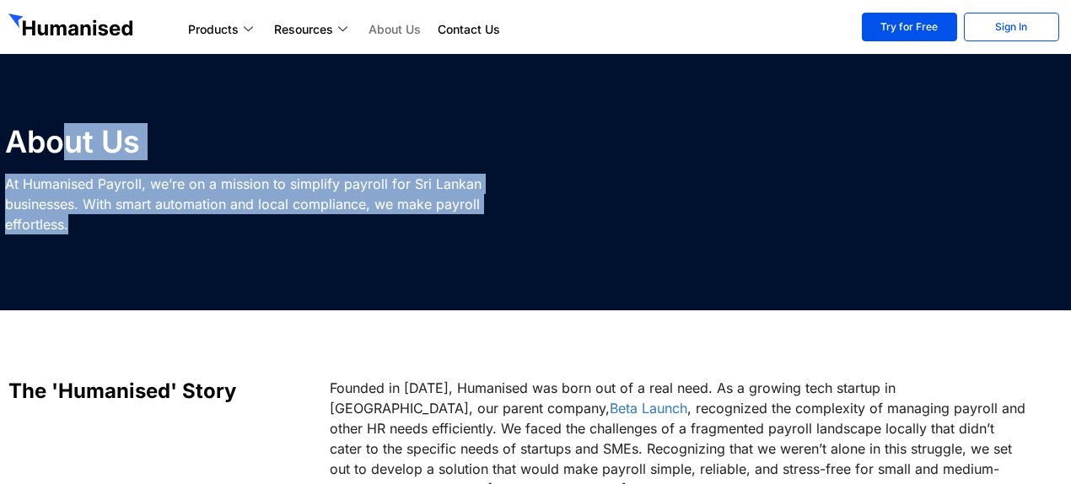
drag, startPoint x: 96, startPoint y: 217, endPoint x: 161, endPoint y: 137, distance: 102.5
click at [62, 126] on div "About Us At Humanised Payroll, we’re on a mission to simplify payroll for Sri L…" at bounding box center [348, 184] width 697 height 116
click at [266, 173] on div "About Us At Humanised Payroll, we’re on a mission to simplify payroll for Sri L…" at bounding box center [348, 184] width 697 height 116
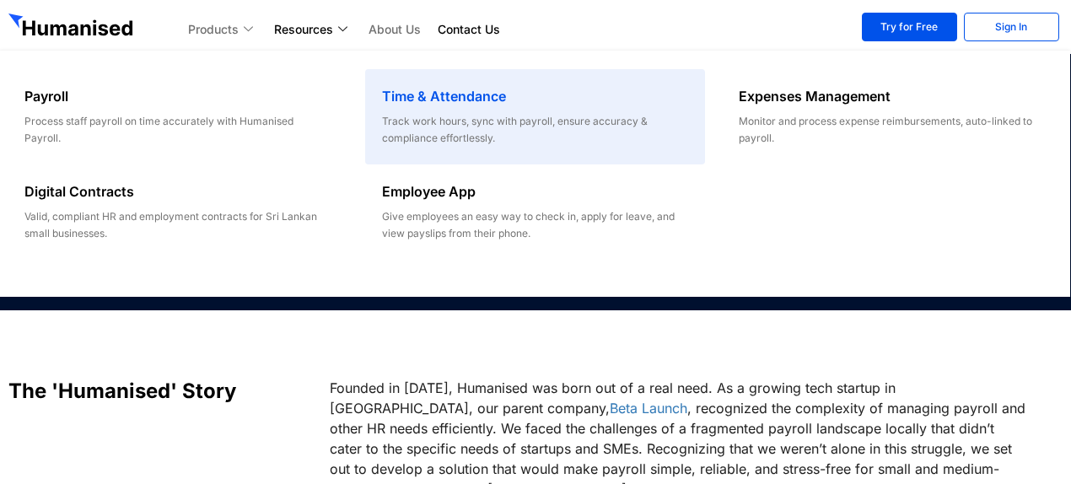
click at [434, 116] on div "Track work hours, sync with payroll, ensure accuracy & compliance effortlessly." at bounding box center [535, 130] width 306 height 34
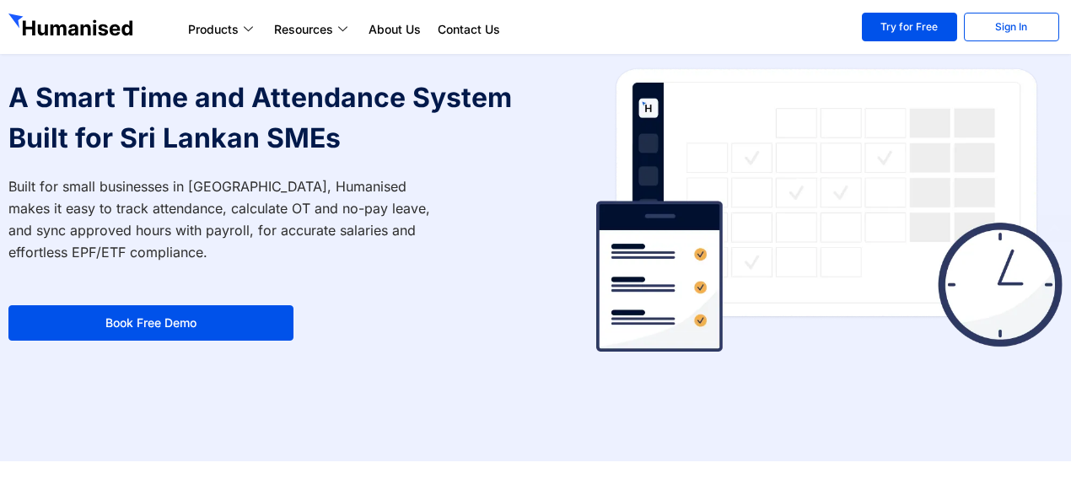
scroll to position [422, 0]
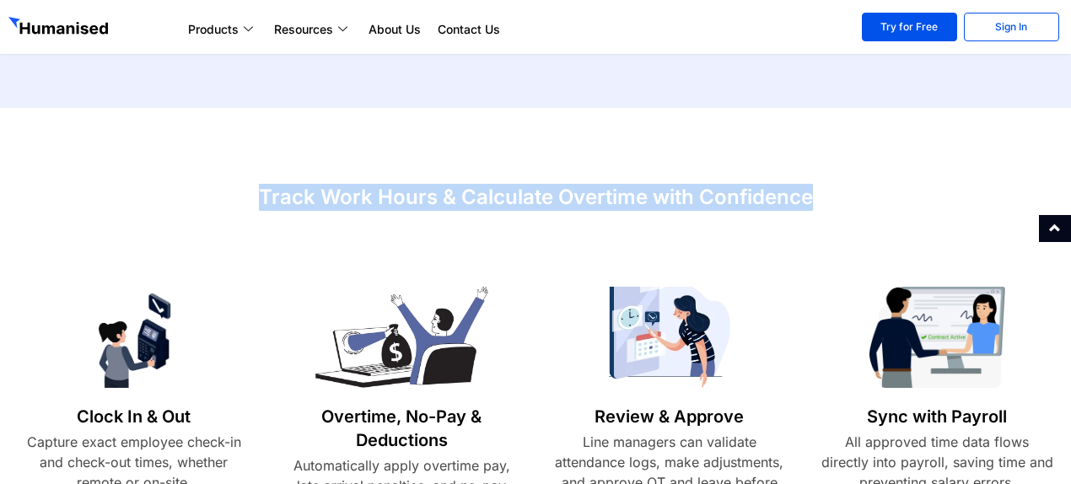
drag, startPoint x: 240, startPoint y: 193, endPoint x: 840, endPoint y: 185, distance: 599.7
click at [849, 182] on div "Track Work Hours & Calculate Overtime with Confidence" at bounding box center [535, 197] width 1071 height 44
click at [843, 188] on h3 "Track Work Hours & Calculate Overtime with Confidence" at bounding box center [535, 197] width 1054 height 27
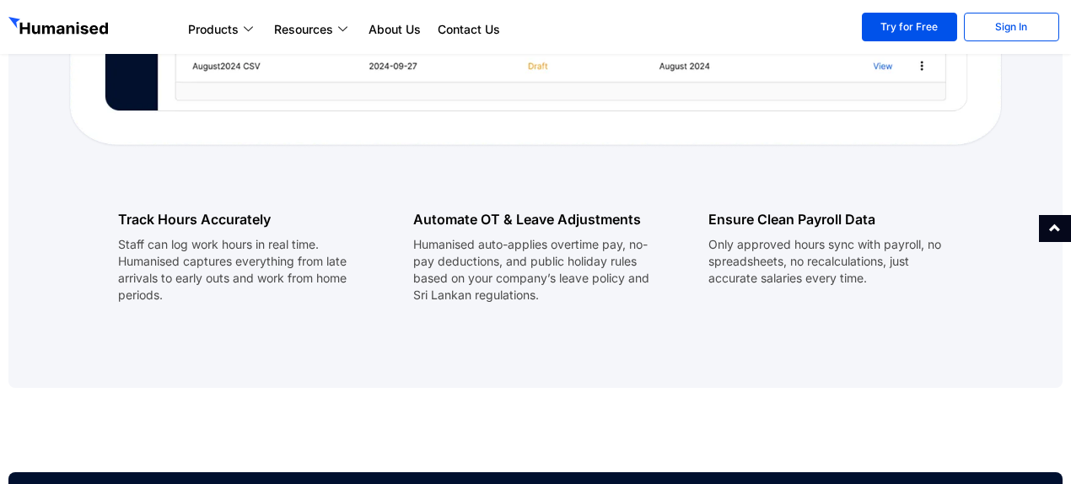
scroll to position [1687, 0]
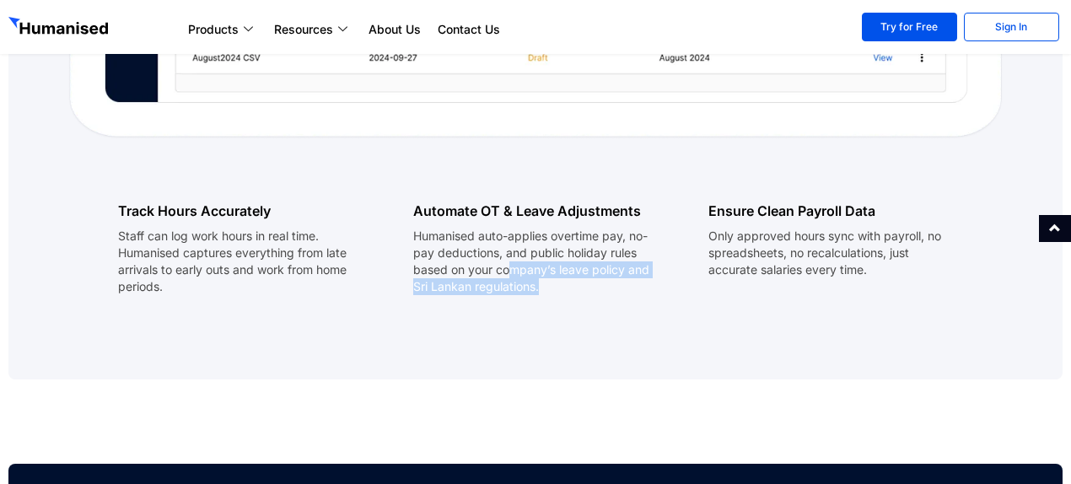
drag, startPoint x: 547, startPoint y: 288, endPoint x: 508, endPoint y: 275, distance: 41.6
click at [508, 275] on p "Humanised auto-applies overtime pay, no-pay deductions, and public holiday rule…" at bounding box center [535, 261] width 245 height 67
click at [552, 287] on p "Humanised auto-applies overtime pay, no-pay deductions, and public holiday rule…" at bounding box center [535, 261] width 245 height 67
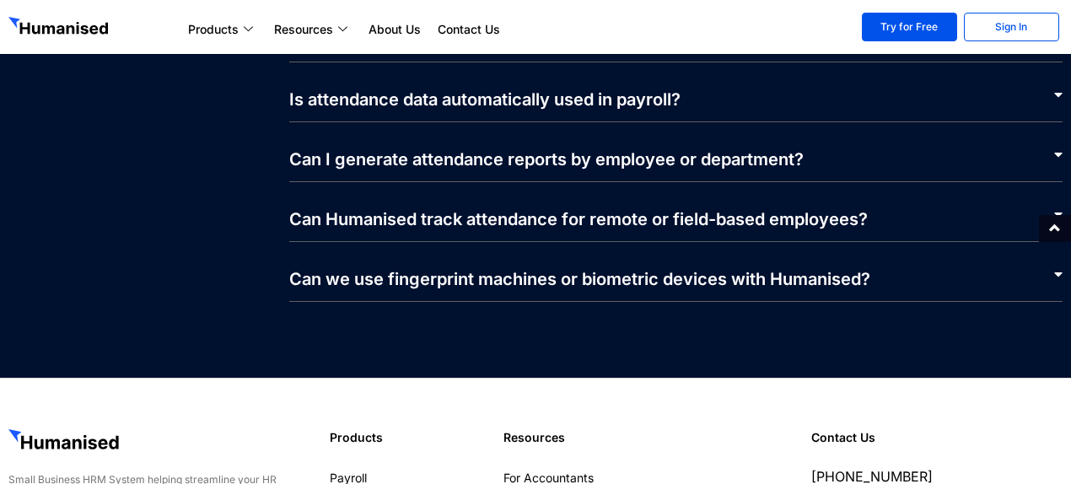
scroll to position [3626, 0]
